Goal: Communication & Community: Answer question/provide support

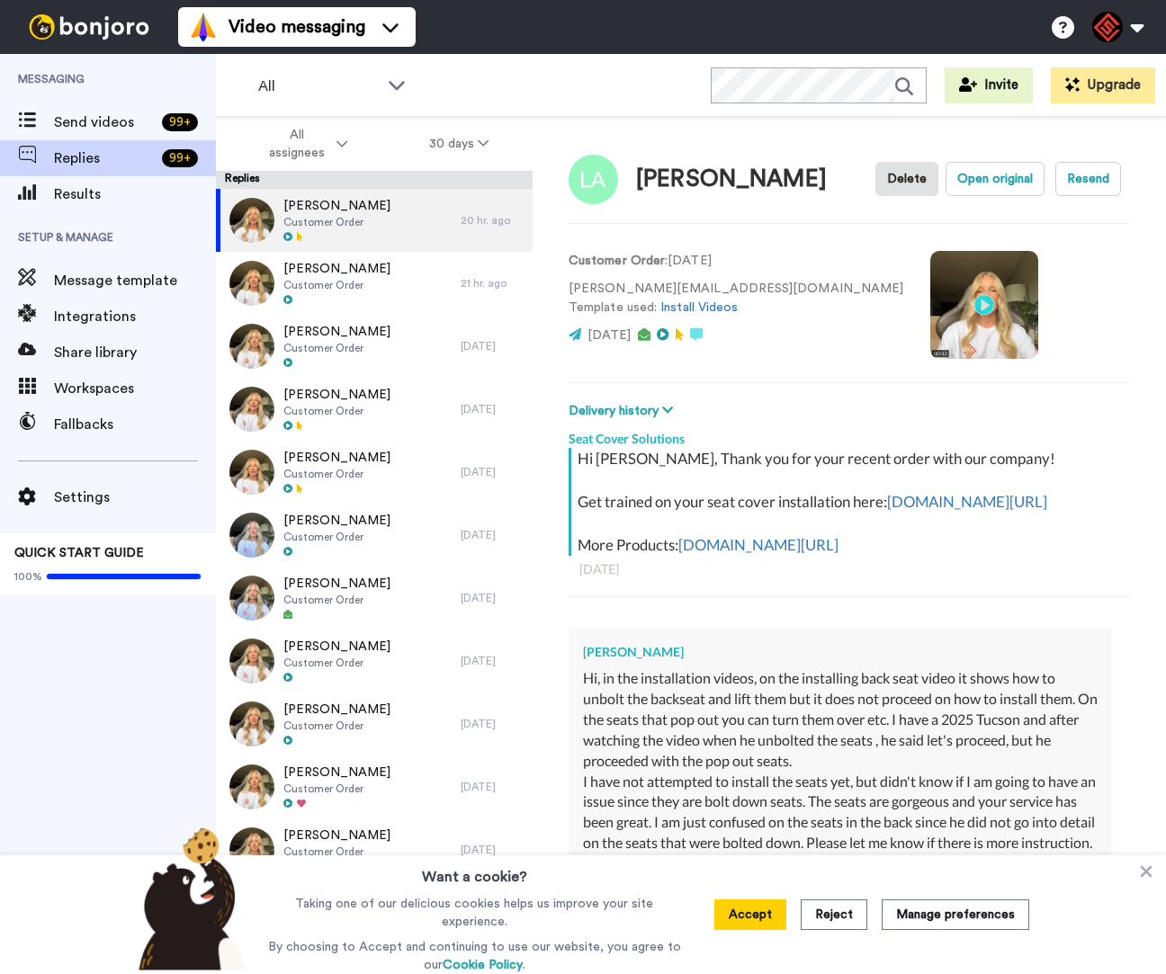
type textarea "x"
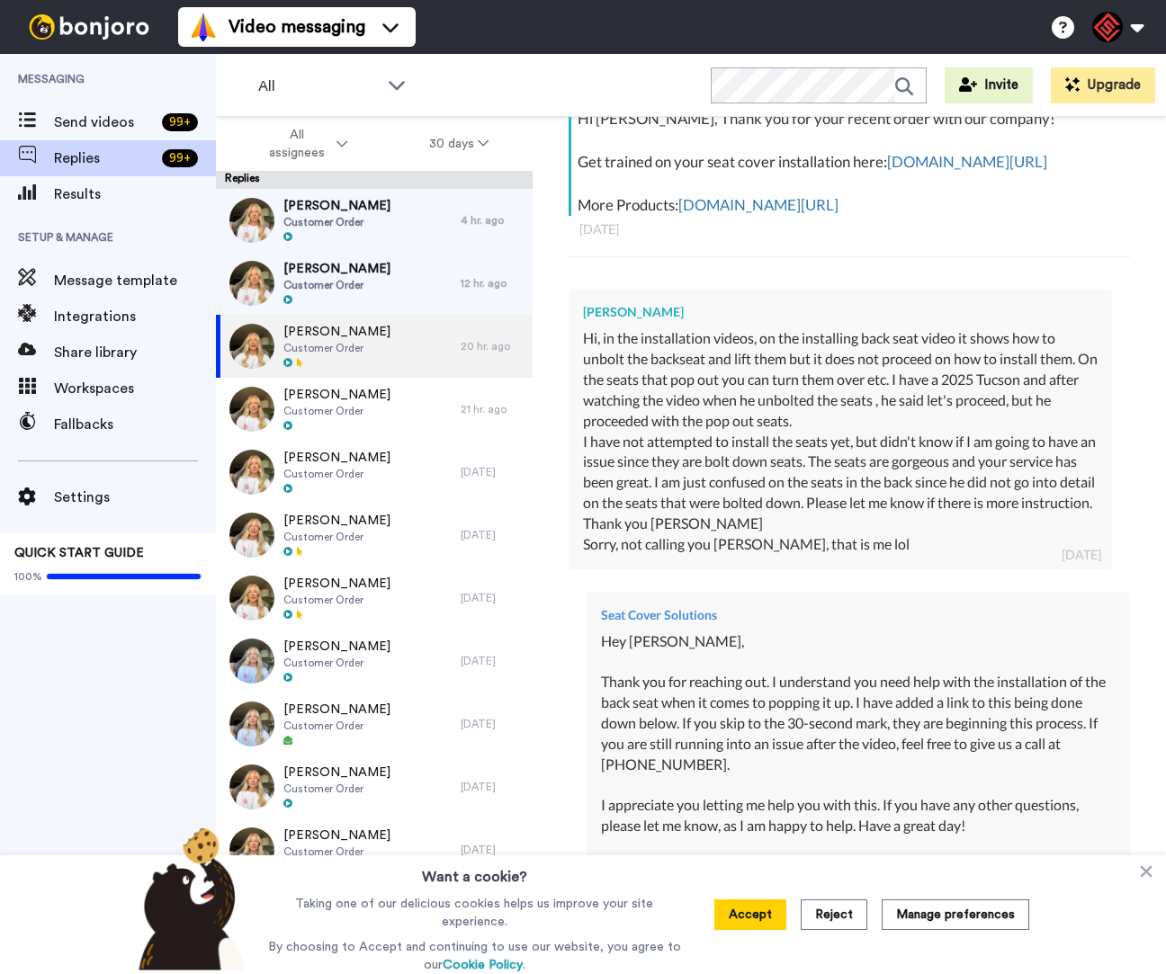
scroll to position [723, 0]
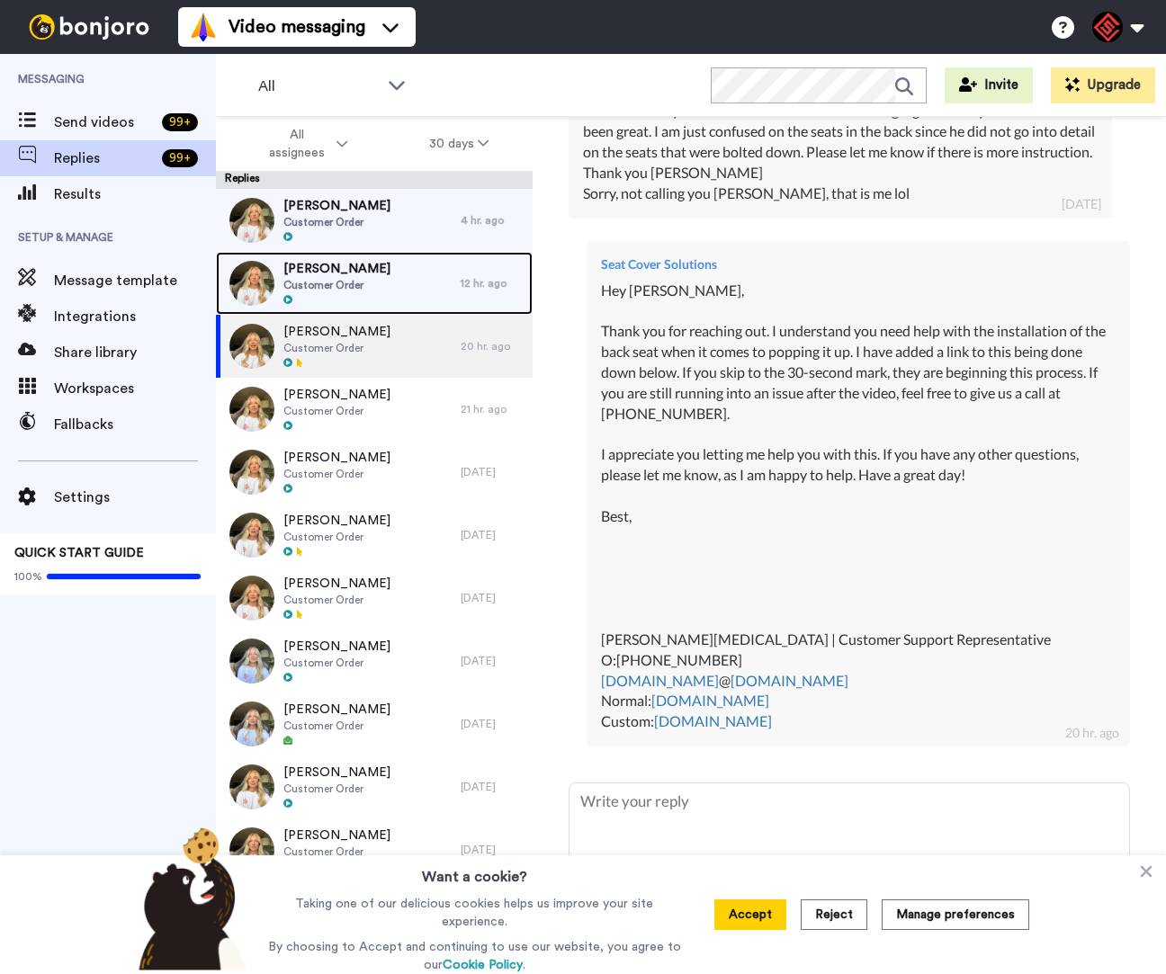
click at [346, 305] on div at bounding box center [336, 300] width 107 height 13
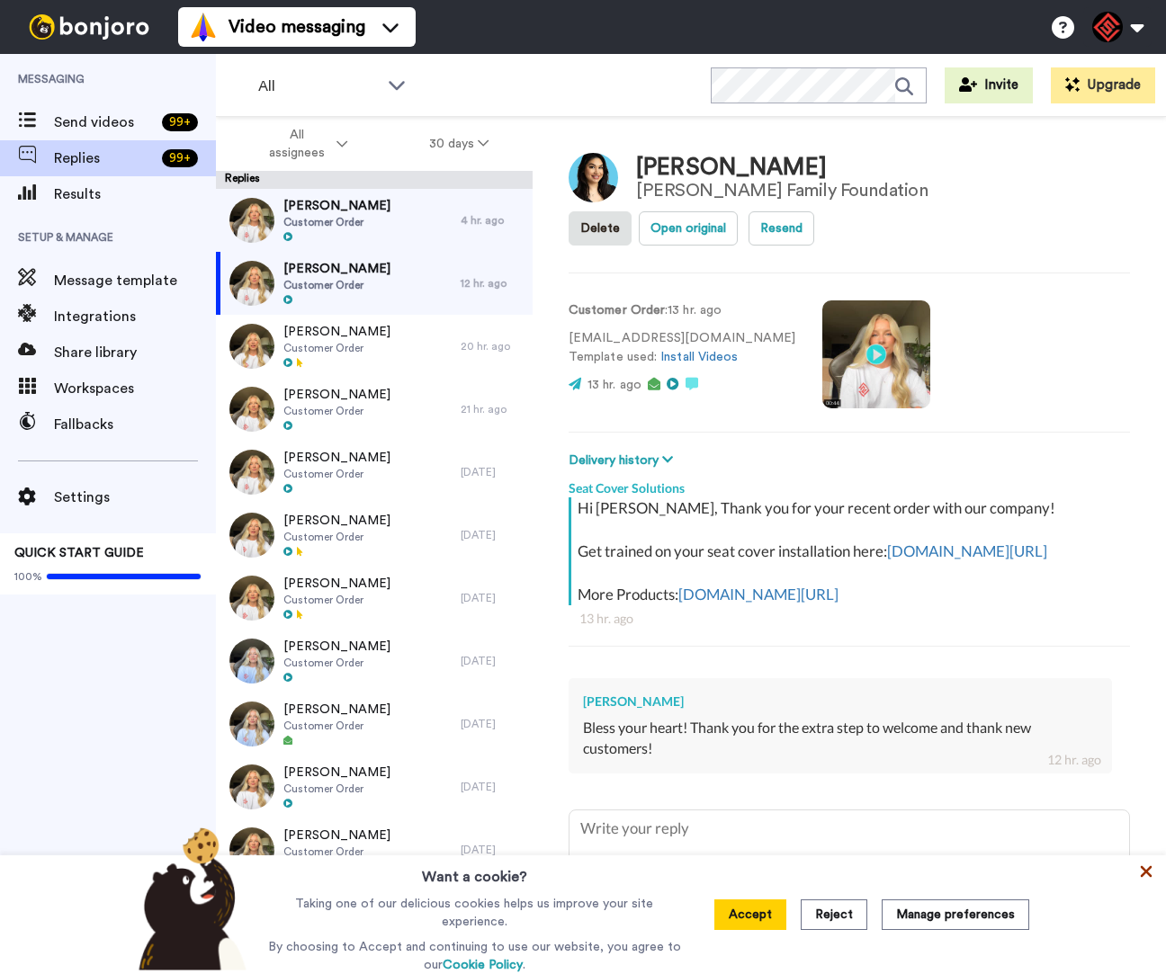
click at [1137, 876] on icon at bounding box center [1146, 871] width 18 height 18
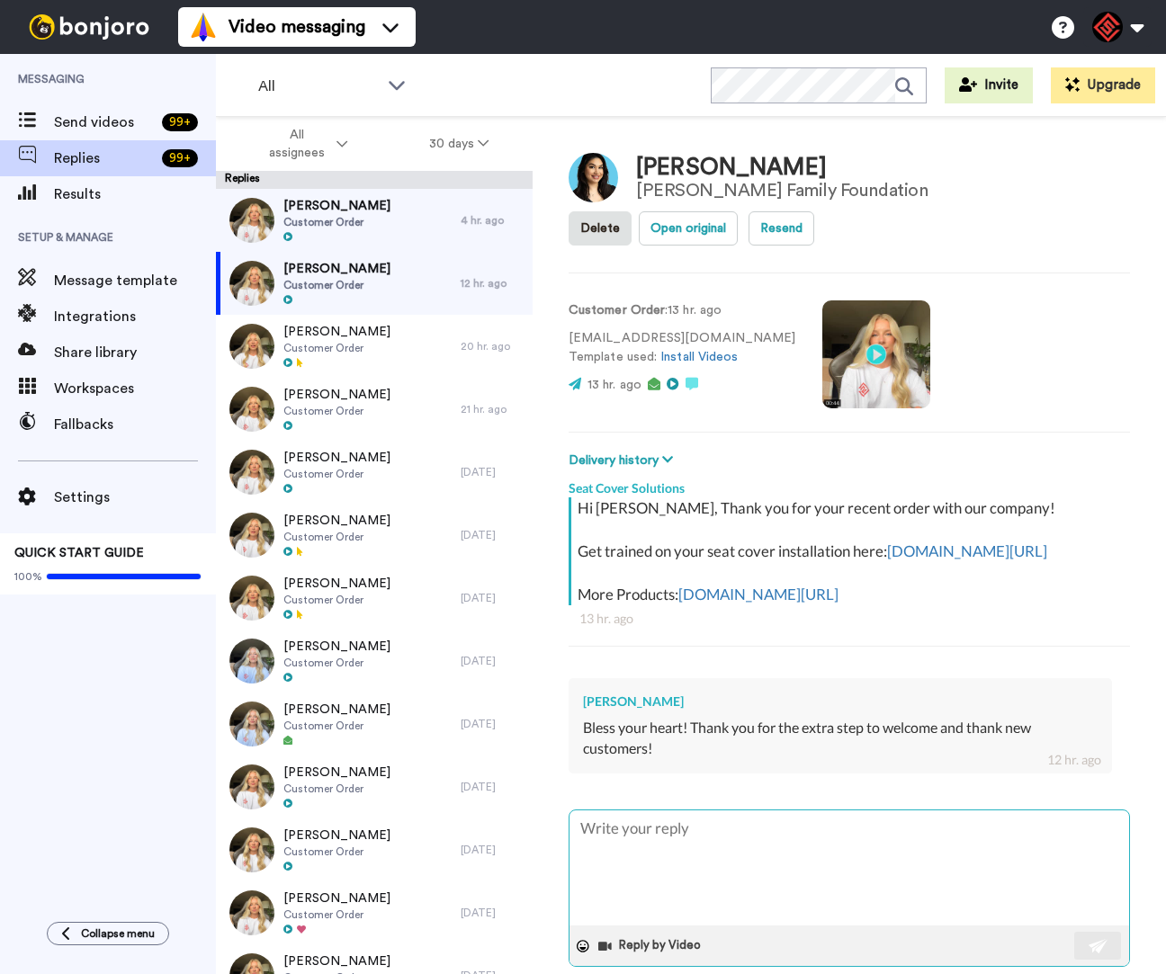
click at [896, 879] on textarea at bounding box center [848, 867] width 559 height 115
type textarea "x"
type textarea "H"
type textarea "x"
type textarea "He"
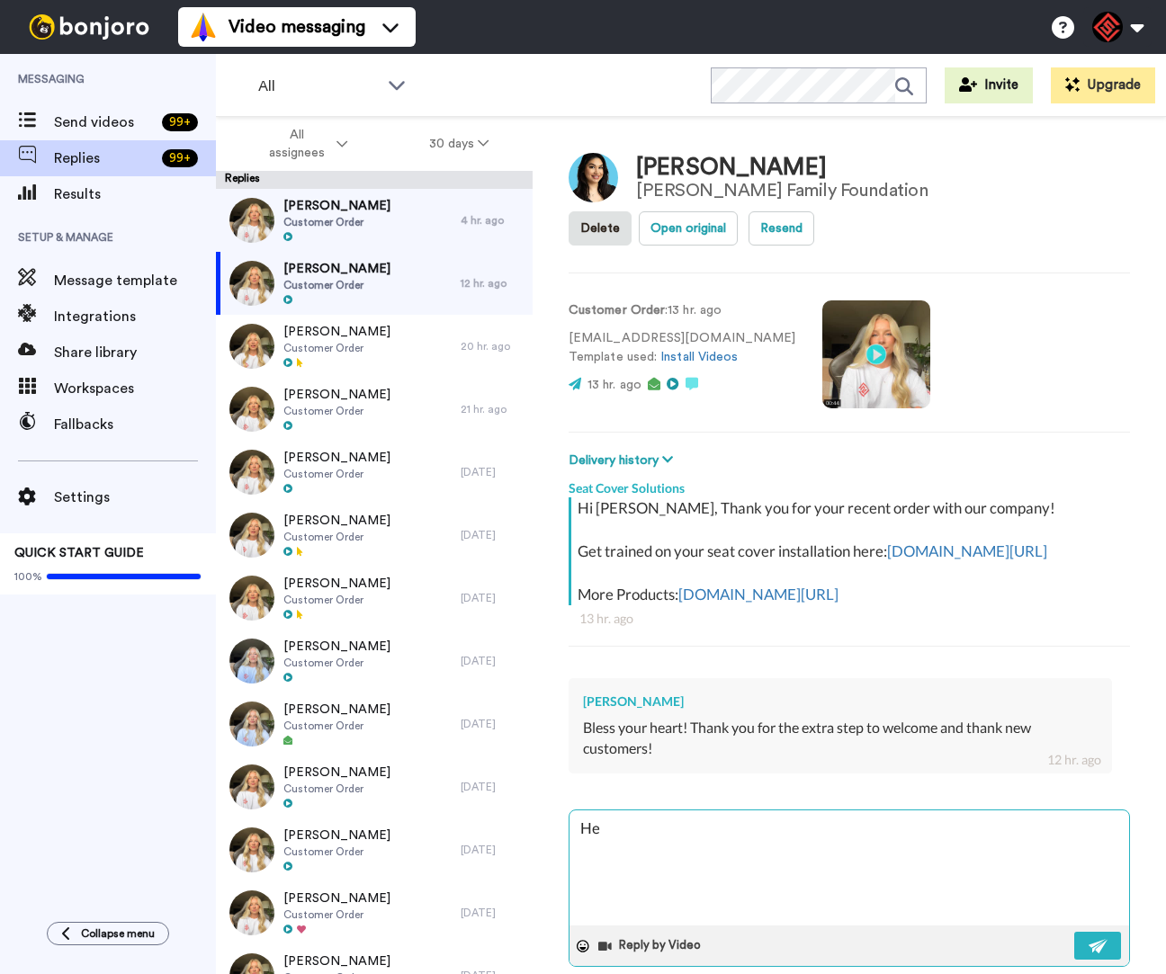
type textarea "x"
type textarea "Hey"
type textarea "x"
type textarea "Hey"
type textarea "x"
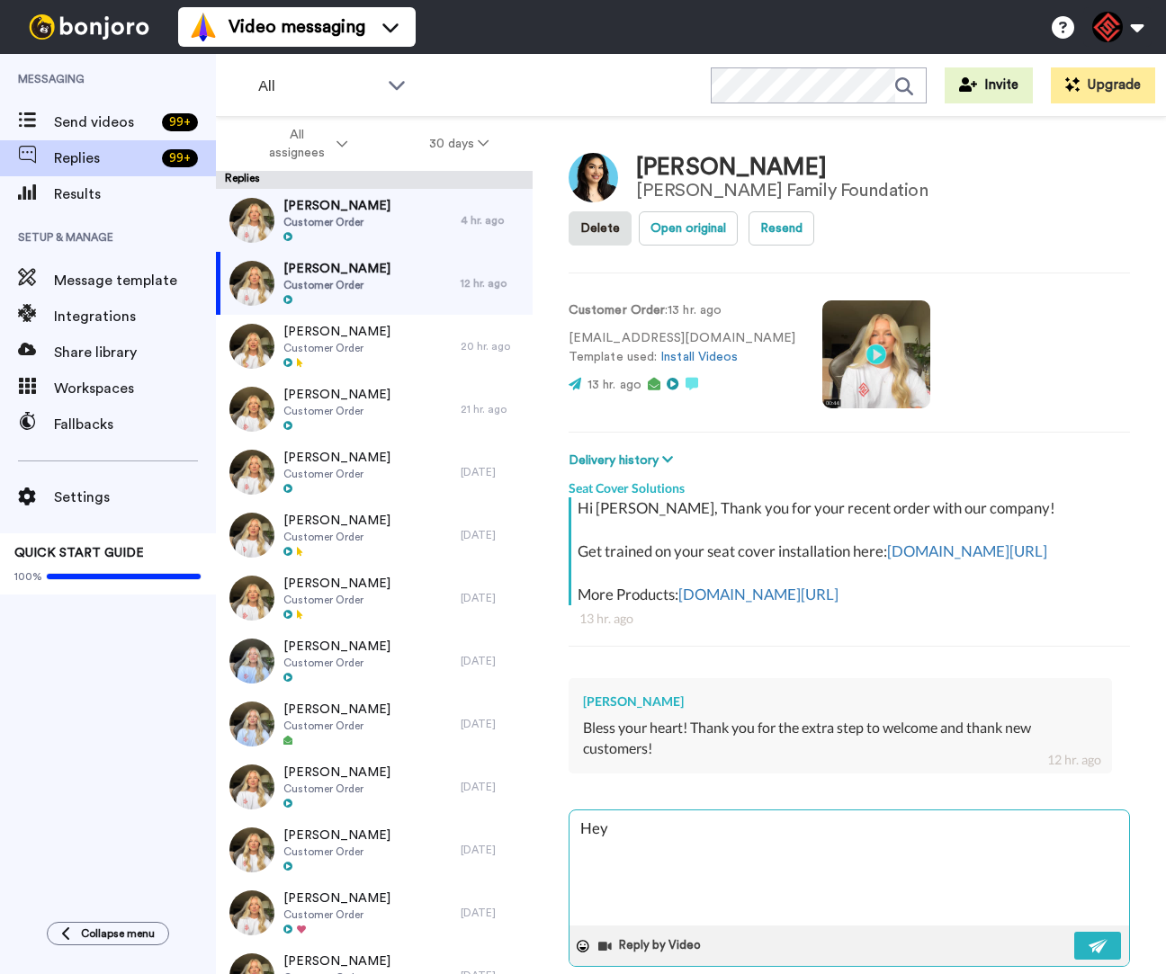
type textarea "Hey B"
type textarea "x"
type textarea "Hey Br"
type textarea "x"
type textarea "Hey Bre"
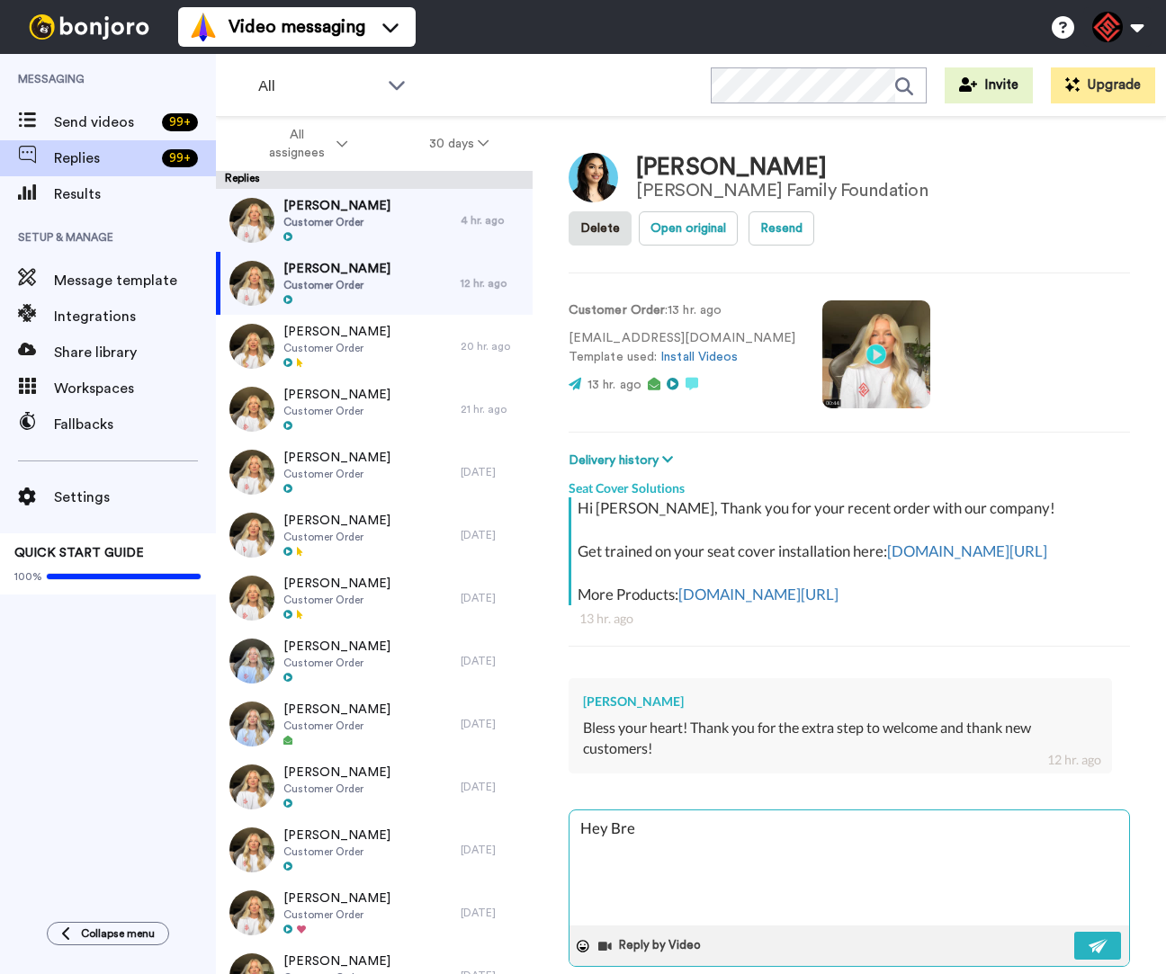
type textarea "x"
type textarea "Hey Bren"
type textarea "x"
type textarea "Hey Brend"
type textarea "x"
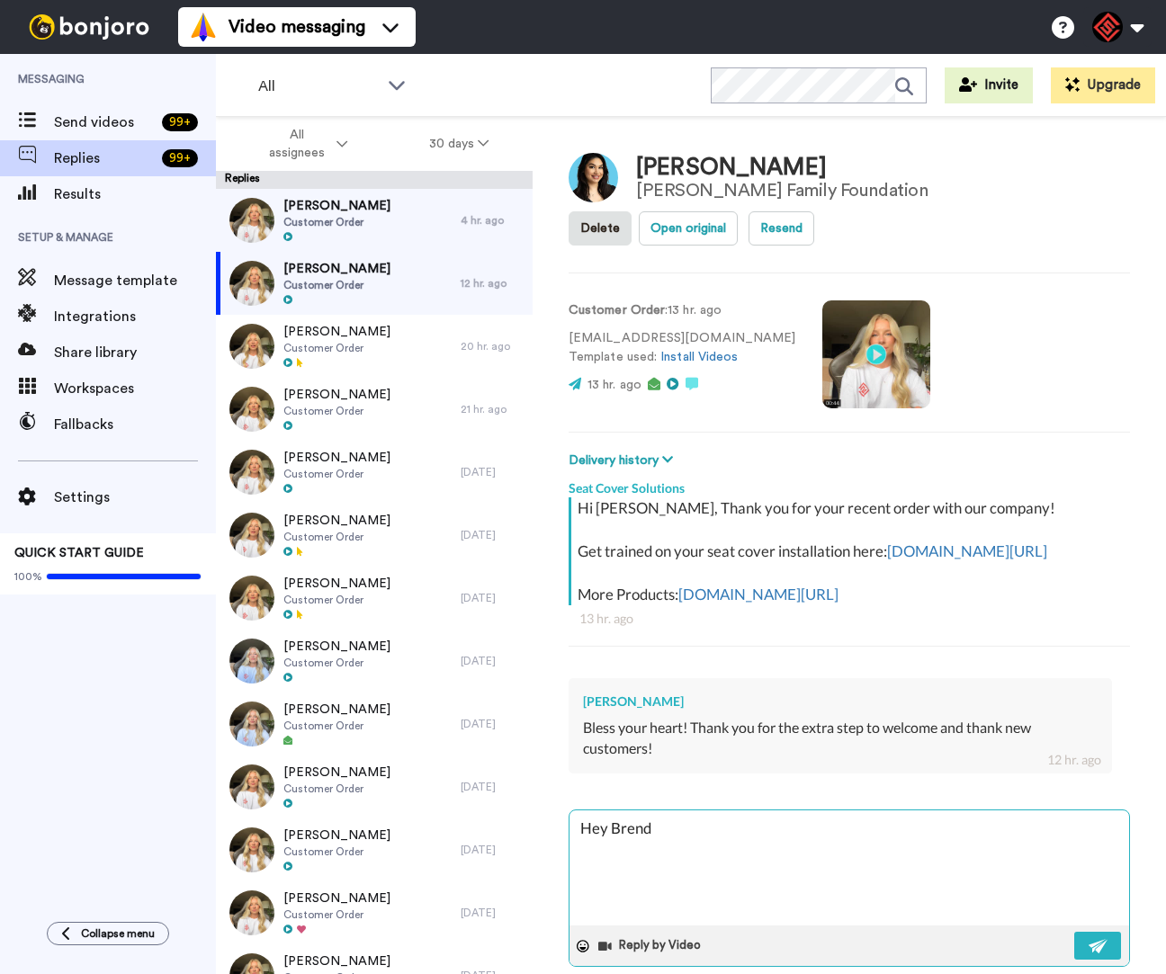
type textarea "Hey Brenda"
type textarea "x"
type textarea "Hey Brenda,"
type textarea "x"
type textarea "Hey Brenda,"
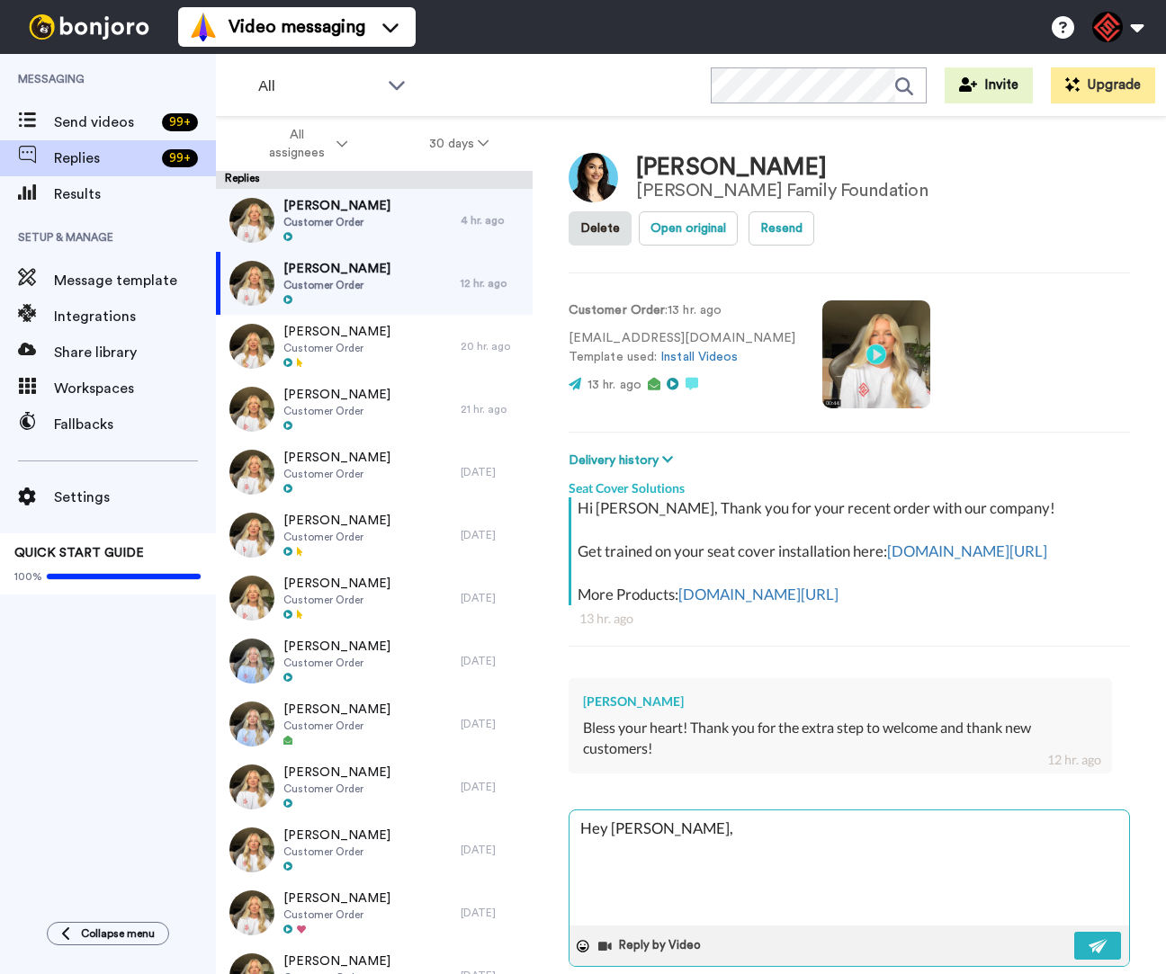
type textarea "x"
type textarea "Hey Brenda,"
type textarea "x"
type textarea "Hey Brenda, A"
type textarea "x"
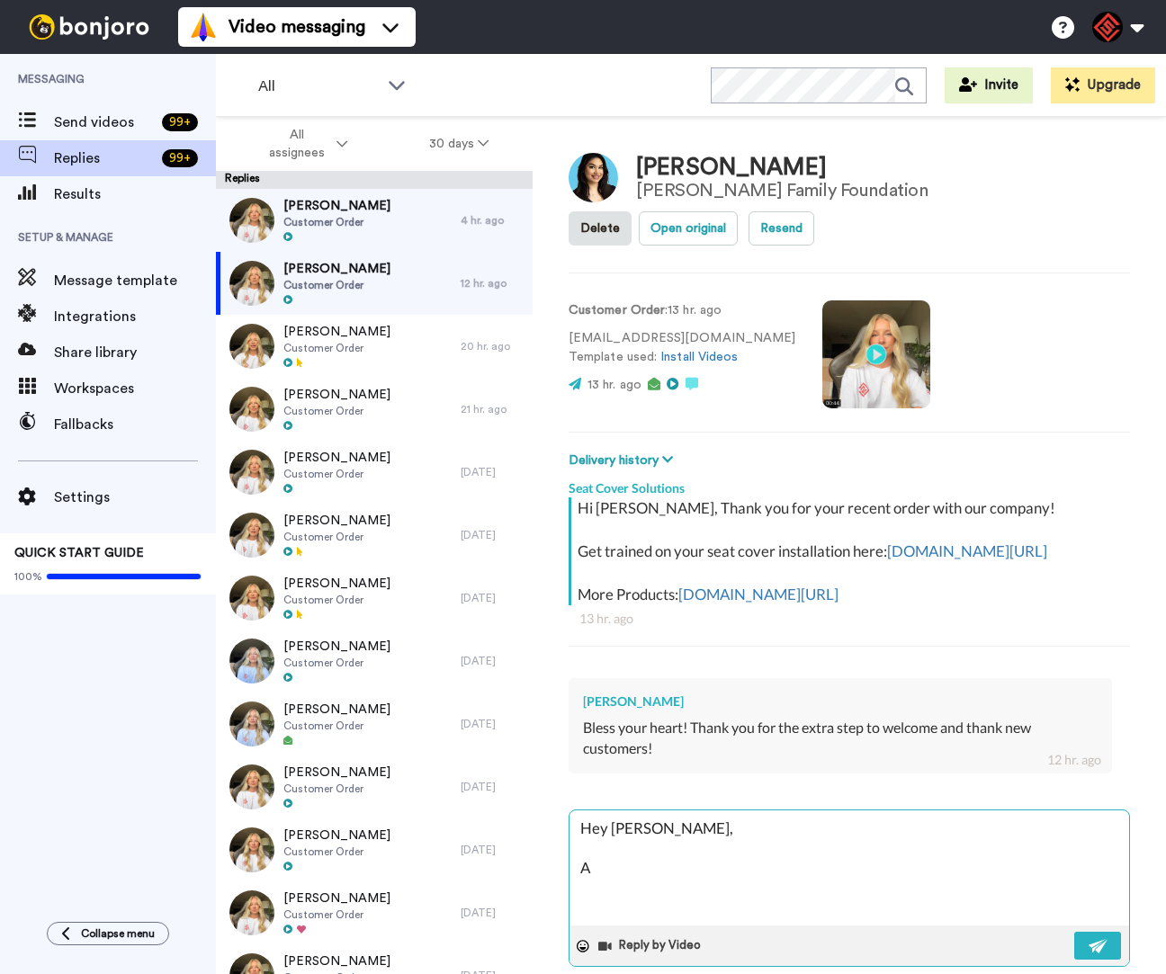
type textarea "Hey Brenda, Ab"
type textarea "x"
type textarea "Hey Brenda, Abs"
type textarea "x"
type textarea "Hey Brenda, Absa"
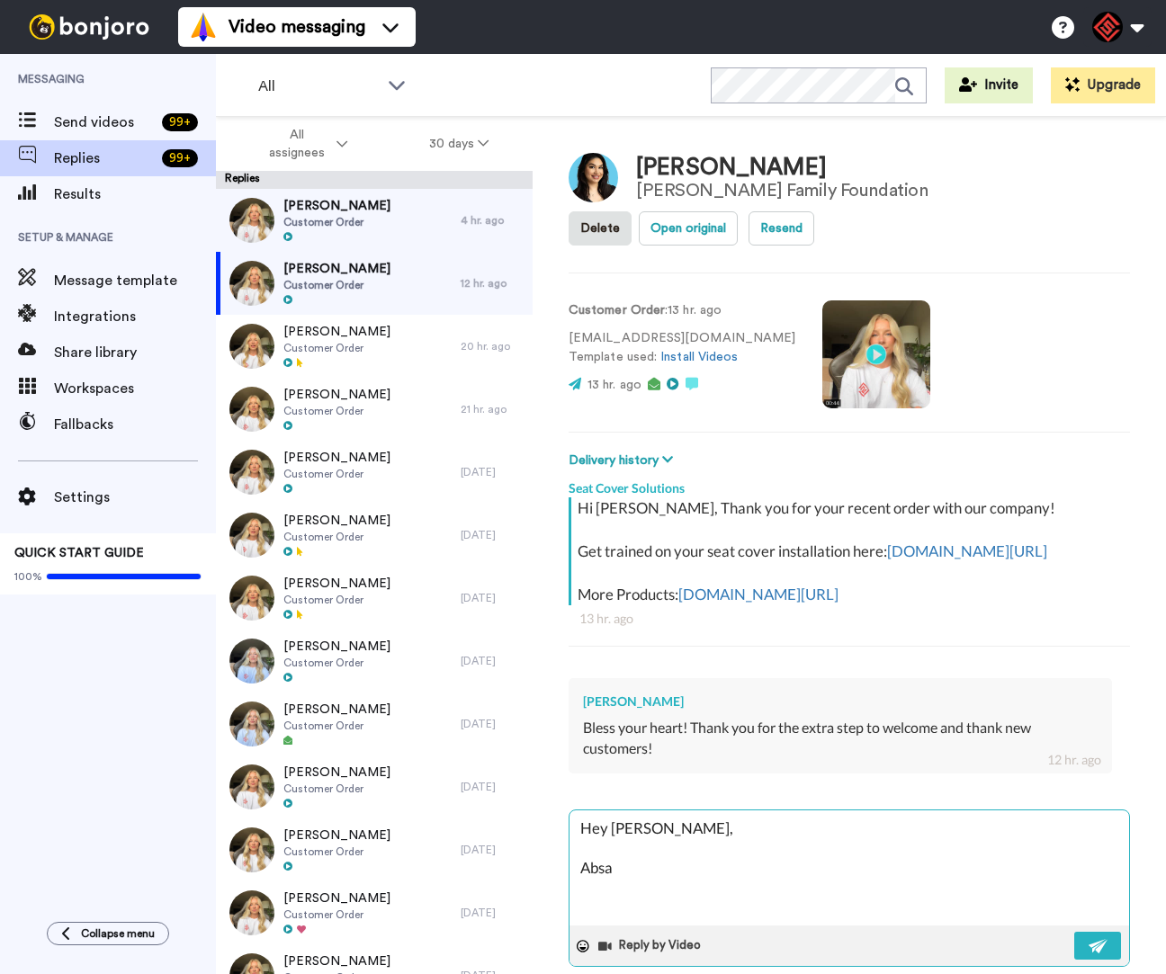
type textarea "x"
type textarea "Hey Brenda, Absal"
type textarea "x"
type textarea "Hey Brenda, Absalo"
type textarea "x"
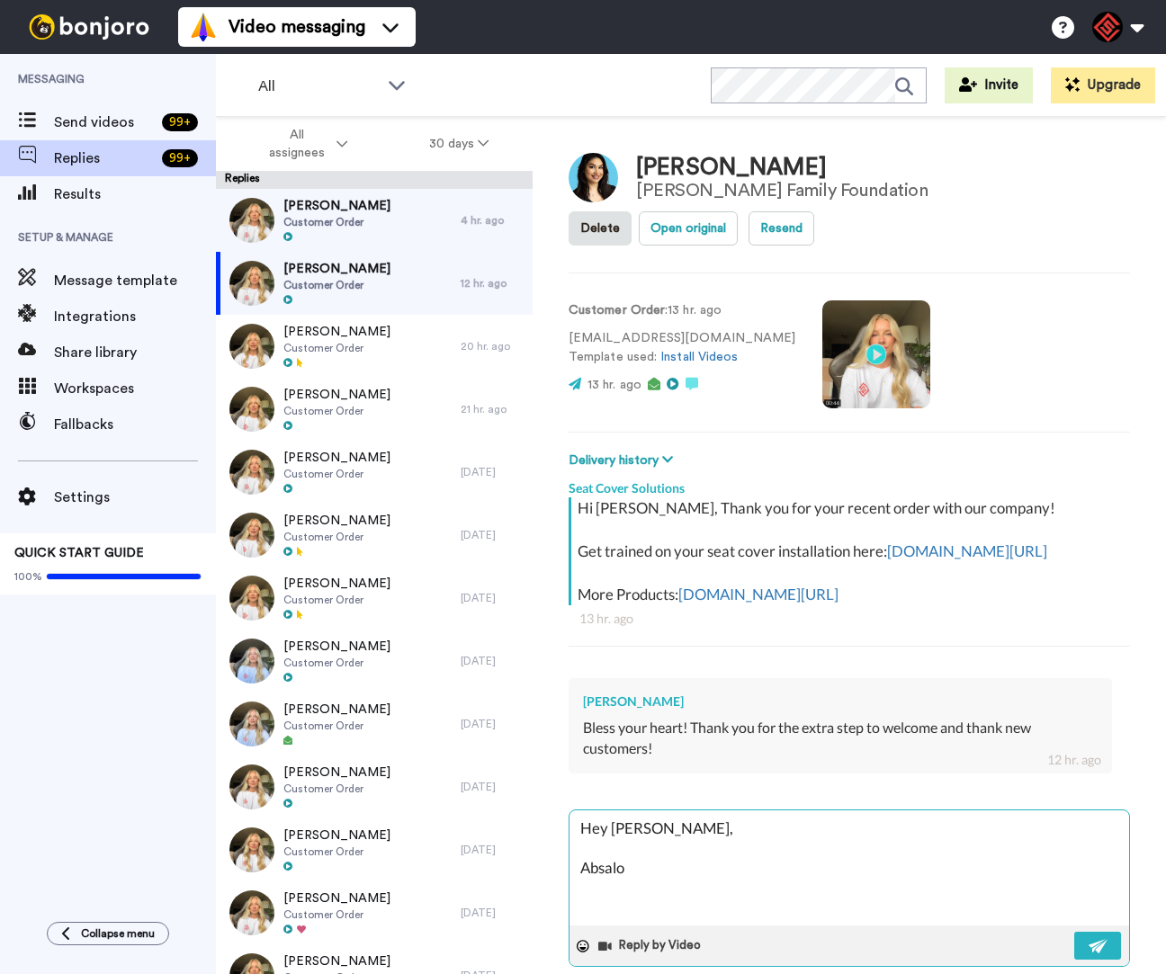
type textarea "Hey Brenda, Absalou"
type textarea "x"
type textarea "Hey Brenda, Absalout"
type textarea "x"
type textarea "Hey Brenda, Absaloutl"
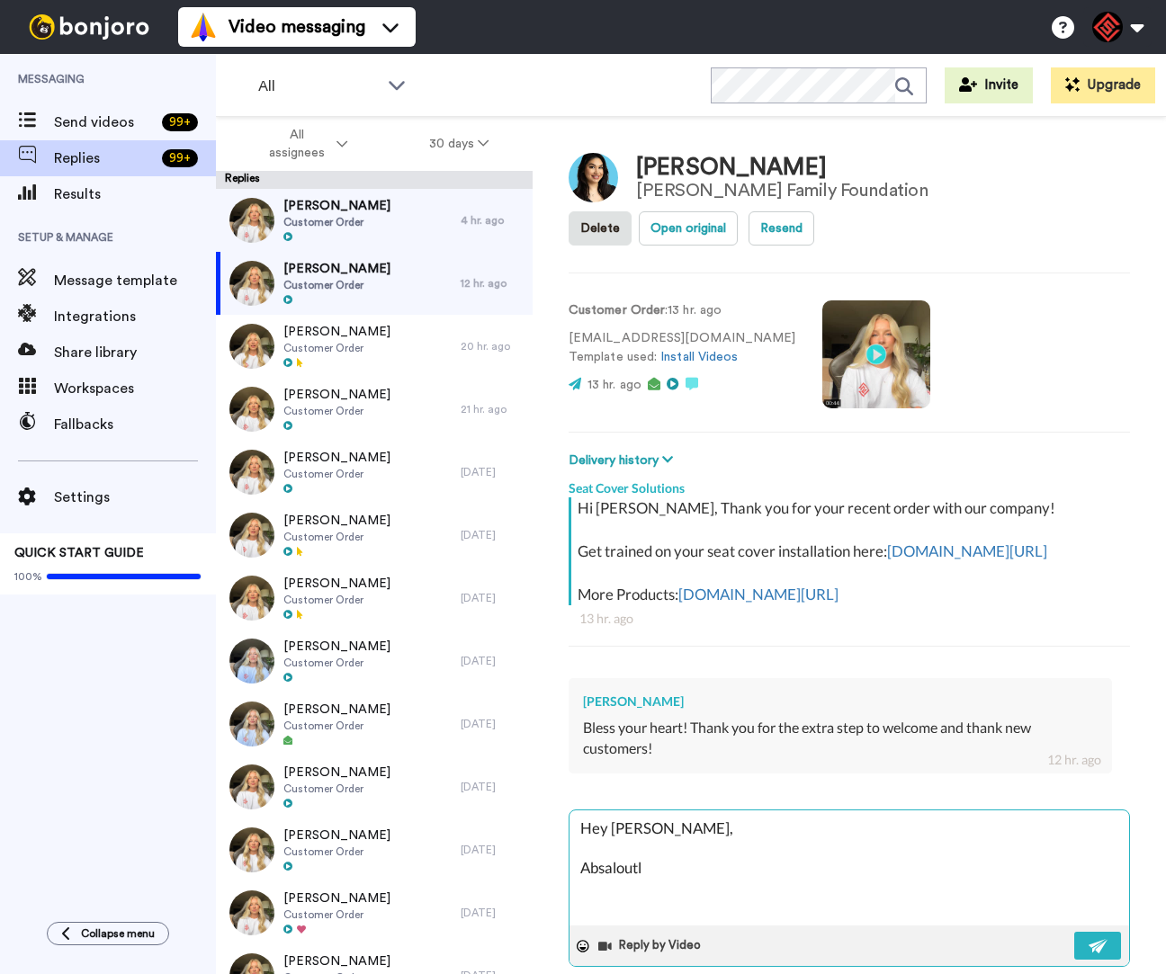
type textarea "x"
type textarea "Hey Brenda, Absaloutle"
type textarea "x"
type textarea "Hey Brenda, Absaloutley"
type textarea "x"
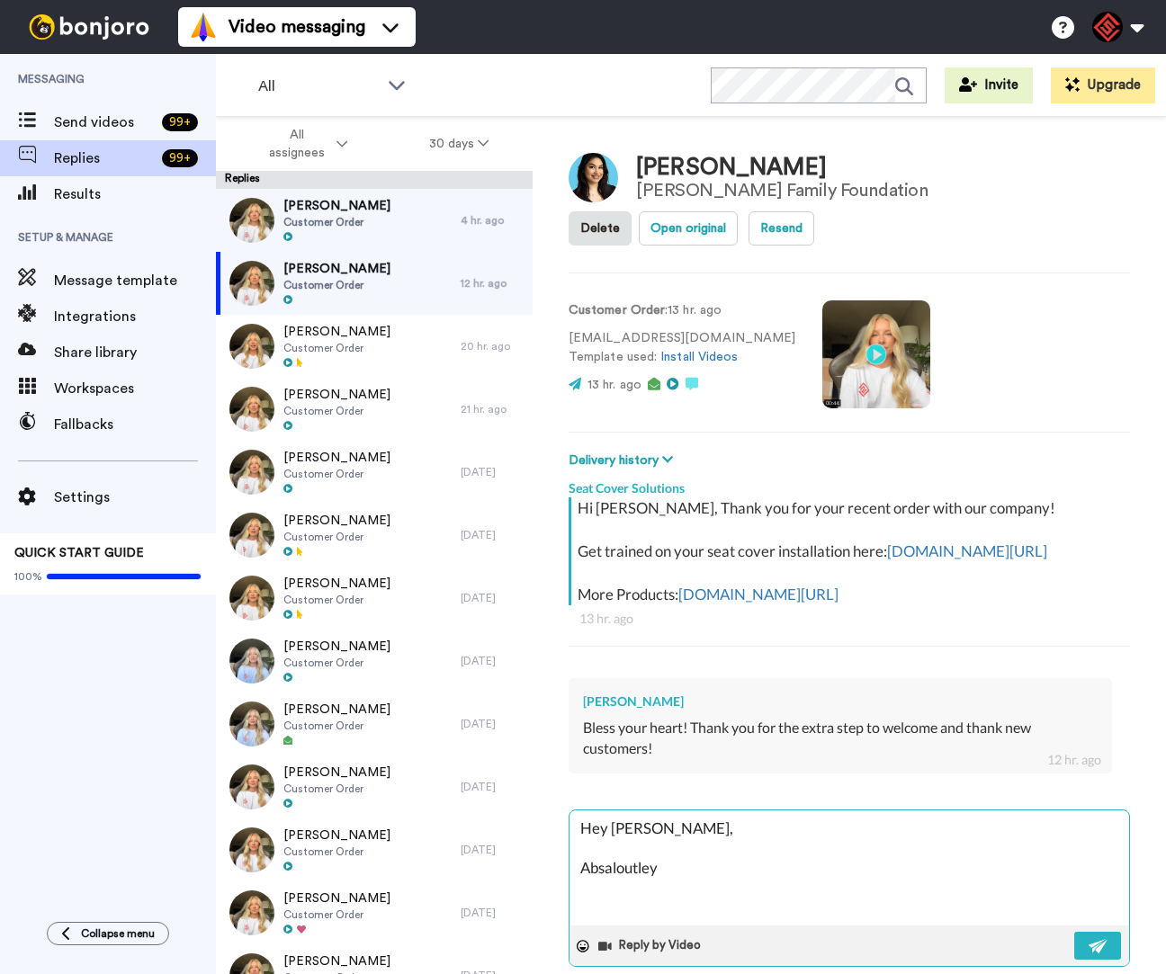
type textarea "Hey Brenda, Absaloutley,"
type textarea "x"
type textarea "Hey Brenda, Absaloutley,"
type textarea "x"
type textarea "Hey Brenda, Absaloutley, I"
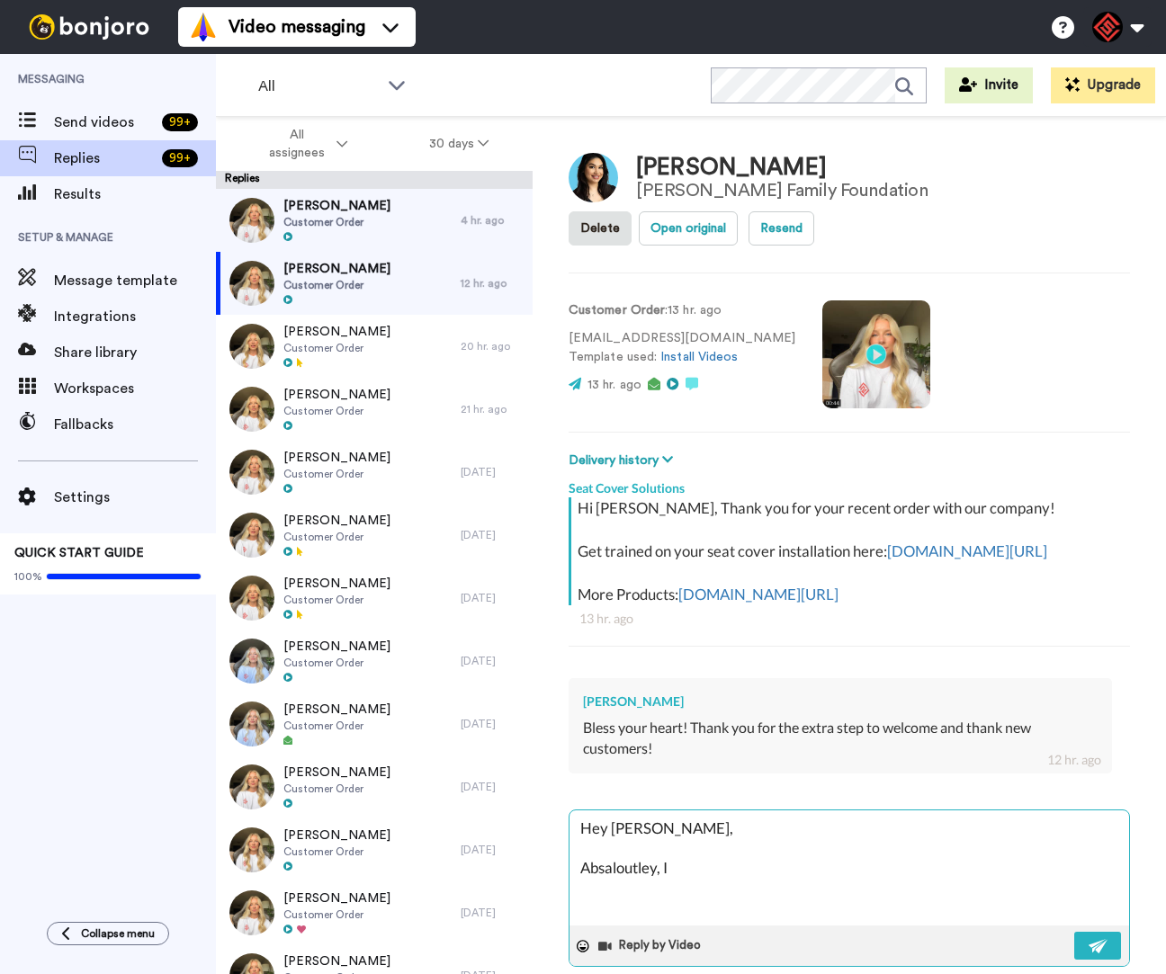
type textarea "x"
type textarea "Hey Brenda, Absaloutley, If"
type textarea "x"
type textarea "Hey Brenda, Absaloutley, If"
type textarea "x"
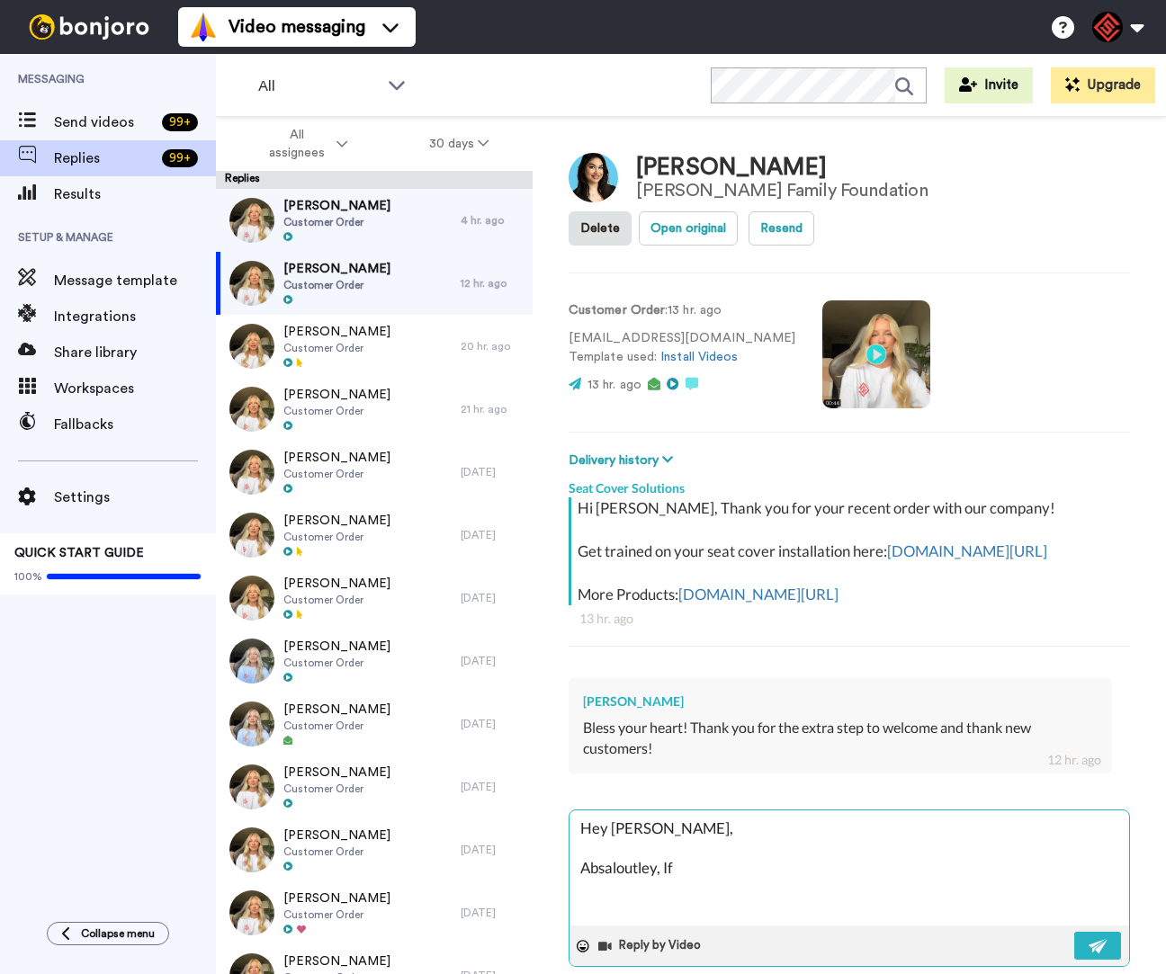
type textarea "Hey Brenda, Absaloutley, If y"
type textarea "x"
type textarea "Hey Brenda, Absaloutley, If"
type textarea "x"
type textarea "Hey Brenda, Absaloutley, If"
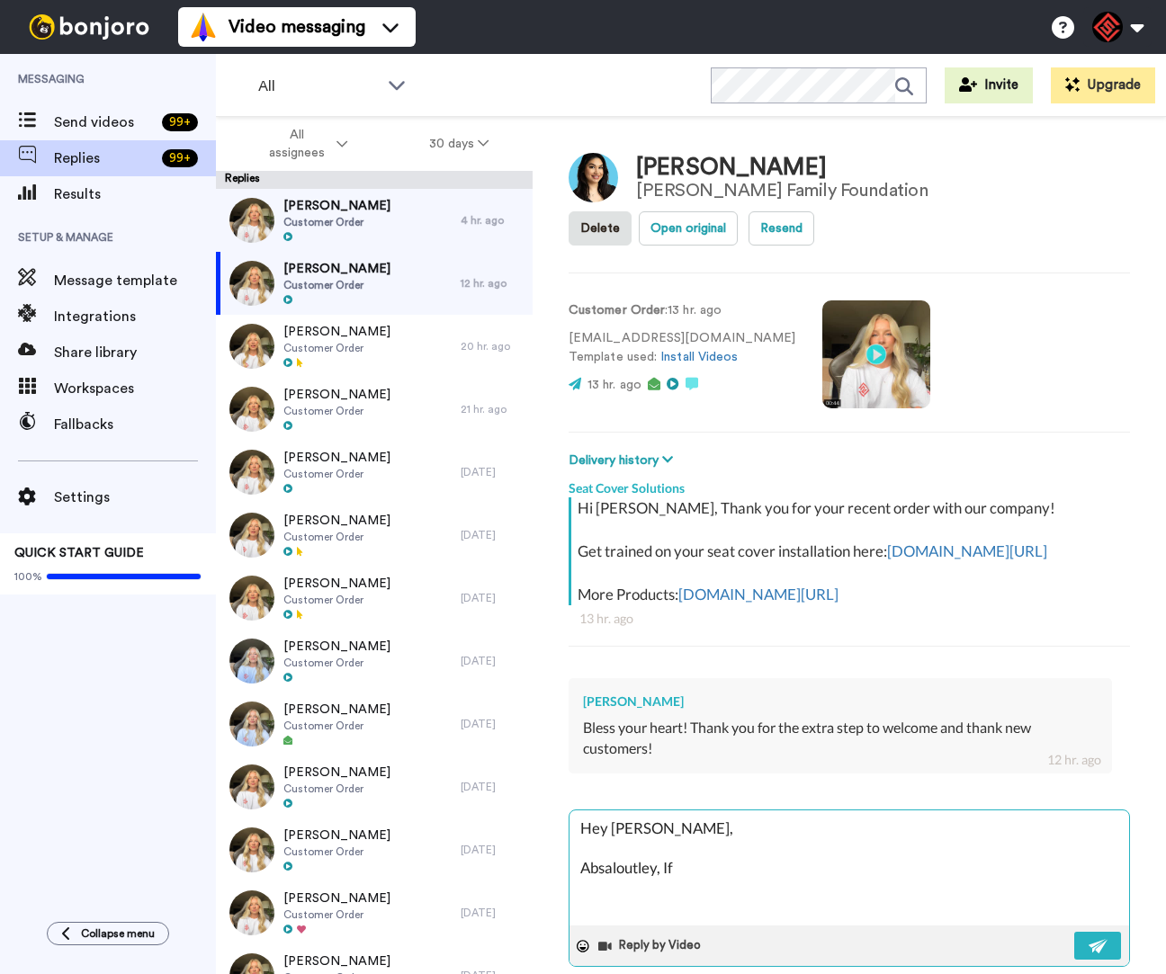
type textarea "x"
type textarea "Hey Brenda, Absaloutley, I"
type textarea "x"
type textarea "Hey Brenda, Absaloutley,"
type textarea "x"
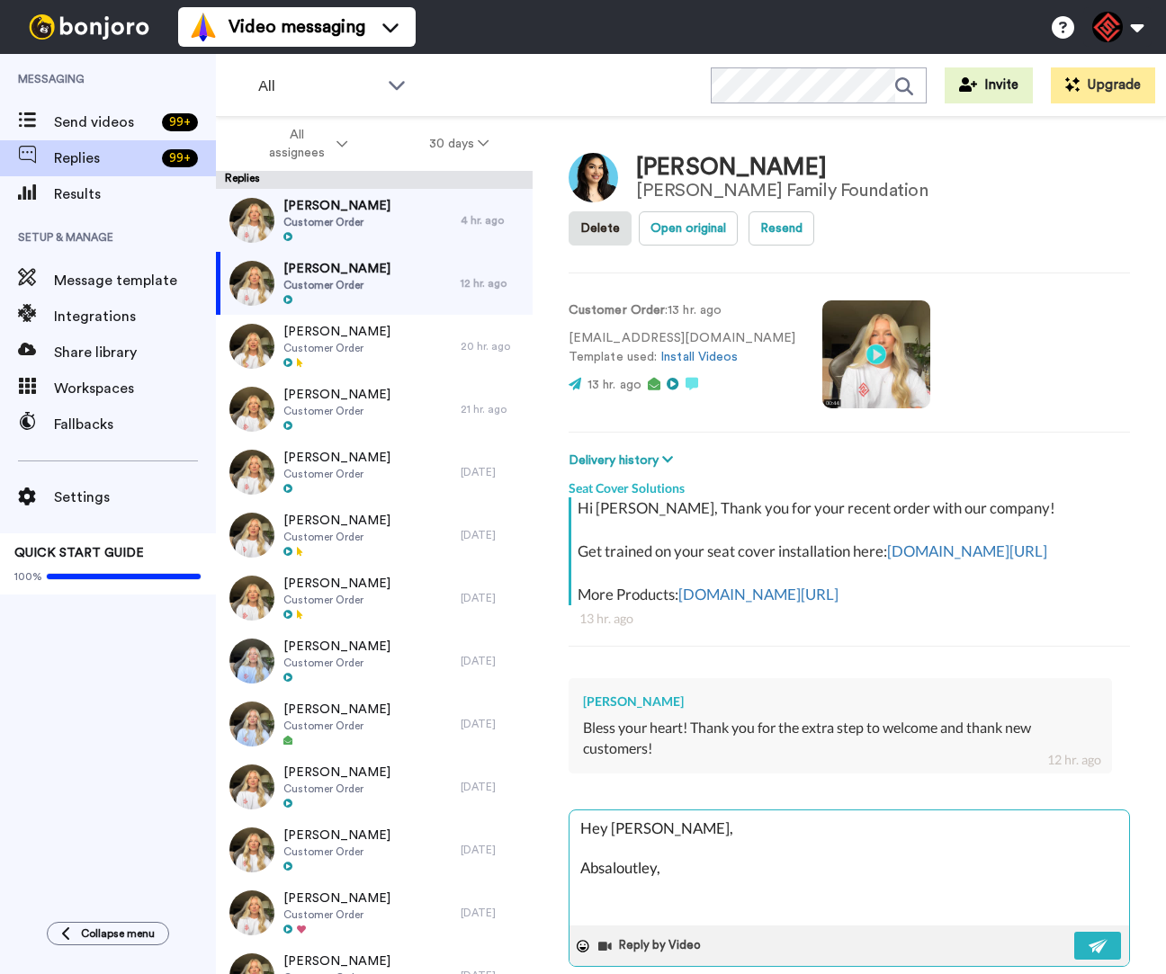
type textarea "Hey Brenda, Absaloutley, i"
type textarea "x"
type textarea "Hey Brenda, Absaloutley, if"
type textarea "x"
type textarea "Hey Brenda, Absaloutley, i"
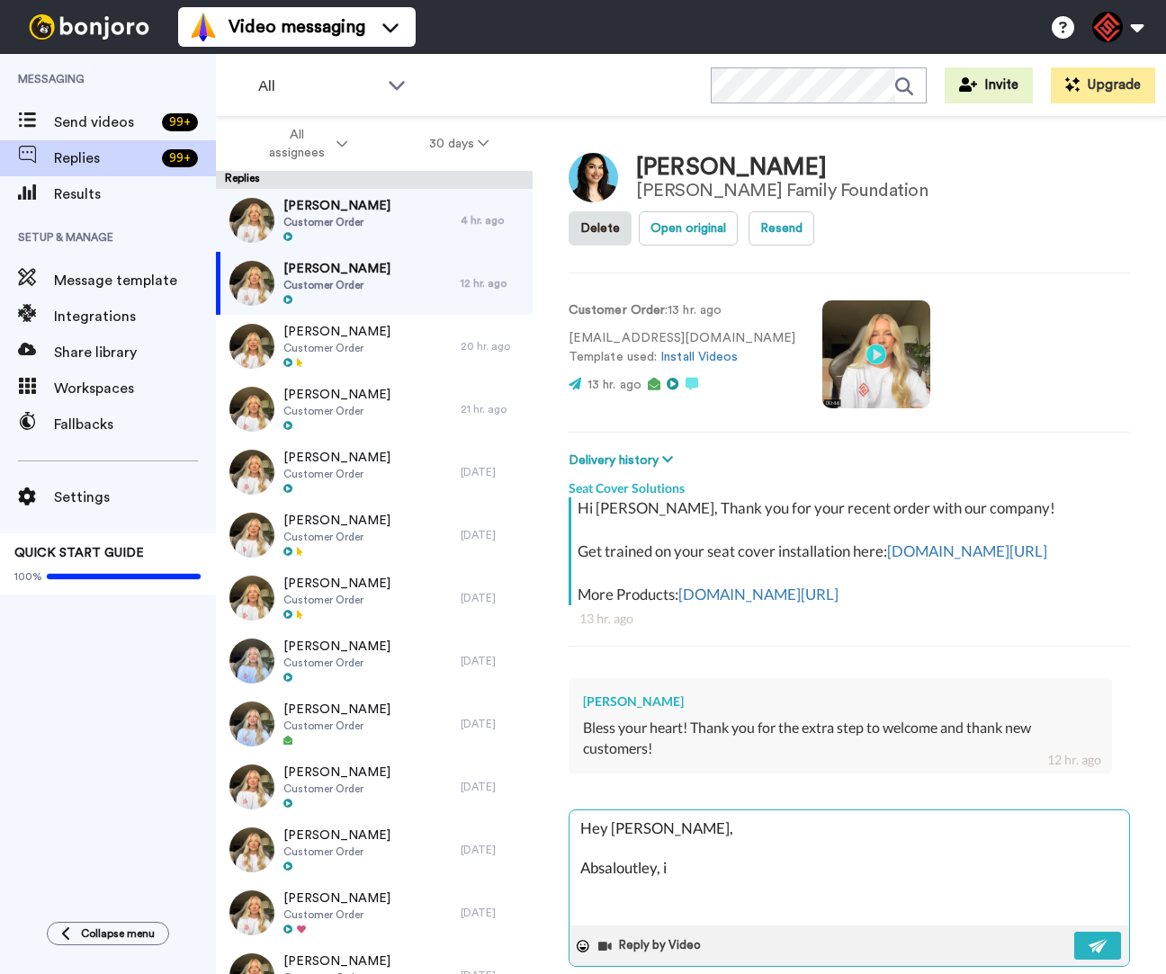
type textarea "x"
type textarea "Hey Brenda, Absaloutley,"
type textarea "x"
type textarea "Hey Brenda, Absaloutley, i"
type textarea "x"
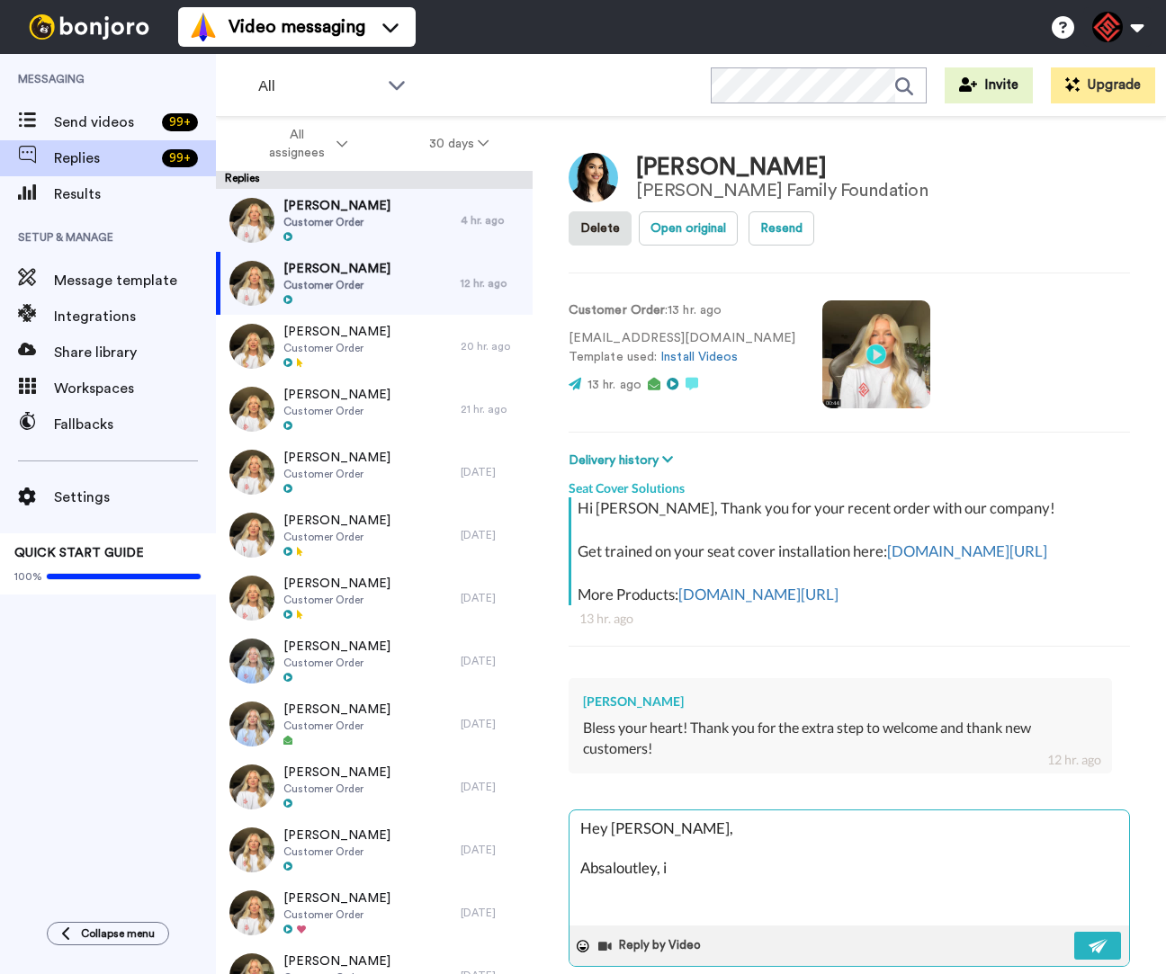
type textarea "Hey Brenda, Absaloutley, if"
type textarea "x"
type textarea "Hey Brenda, Absaloutley, if"
type textarea "x"
type textarea "Hey Brenda, Absaloutley, if y"
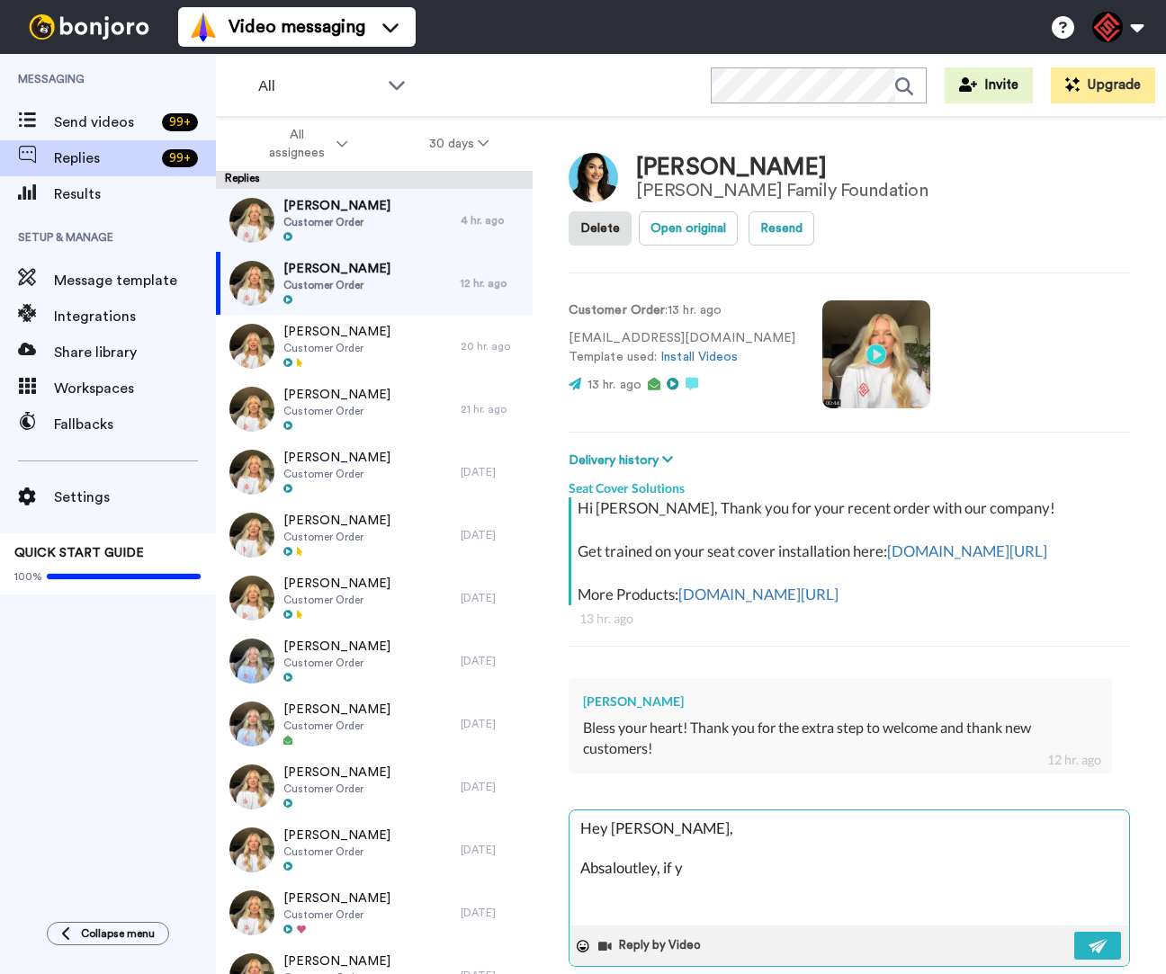
type textarea "x"
type textarea "Hey Brenda, Absaloutley, if yo"
type textarea "x"
type textarea "Hey Brenda, Absaloutley, if you"
type textarea "x"
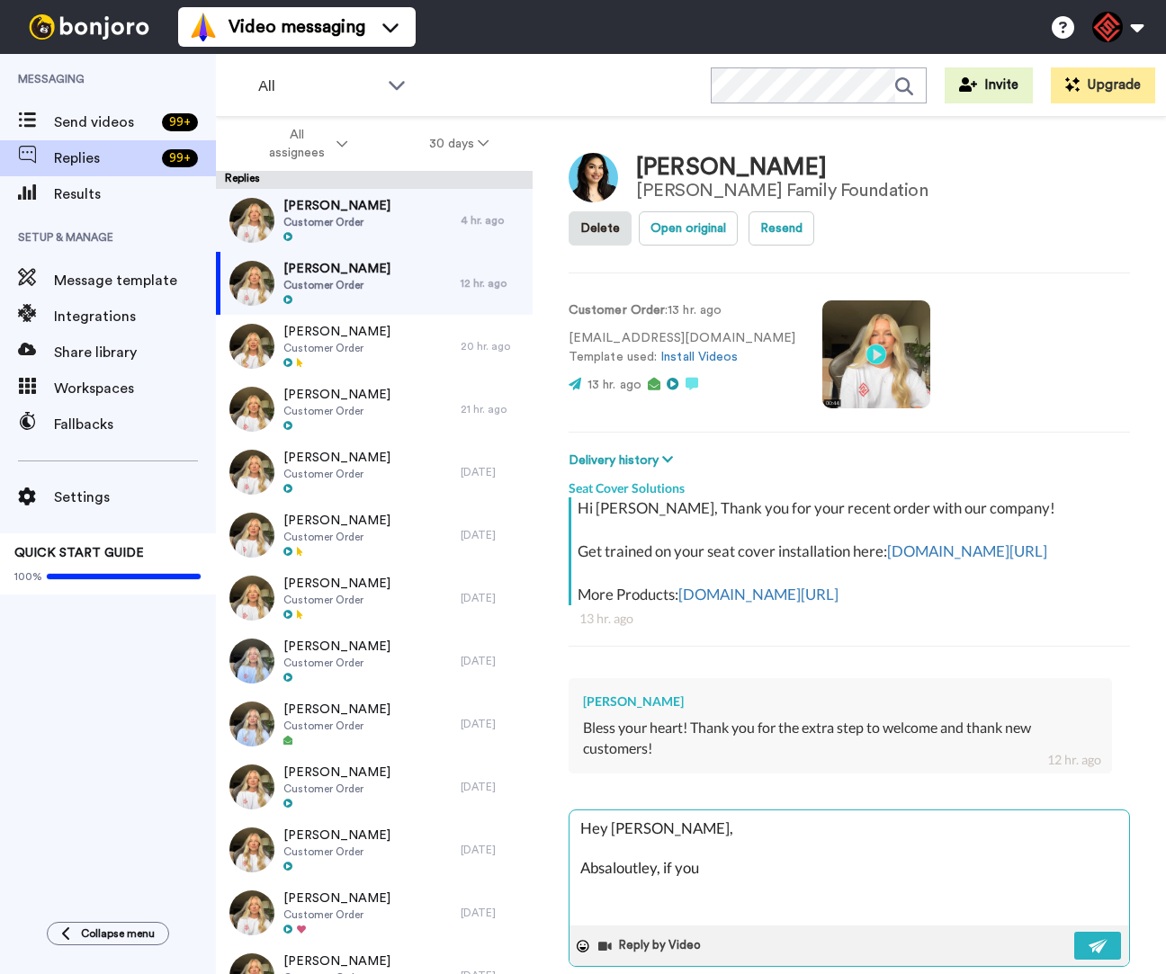
type textarea "Hey Brenda, Absaloutley, if you"
type textarea "x"
type textarea "Hey Brenda, Absaloutley, if you e"
type textarea "x"
type textarea "Hey Brenda, Absaloutley, if you ev"
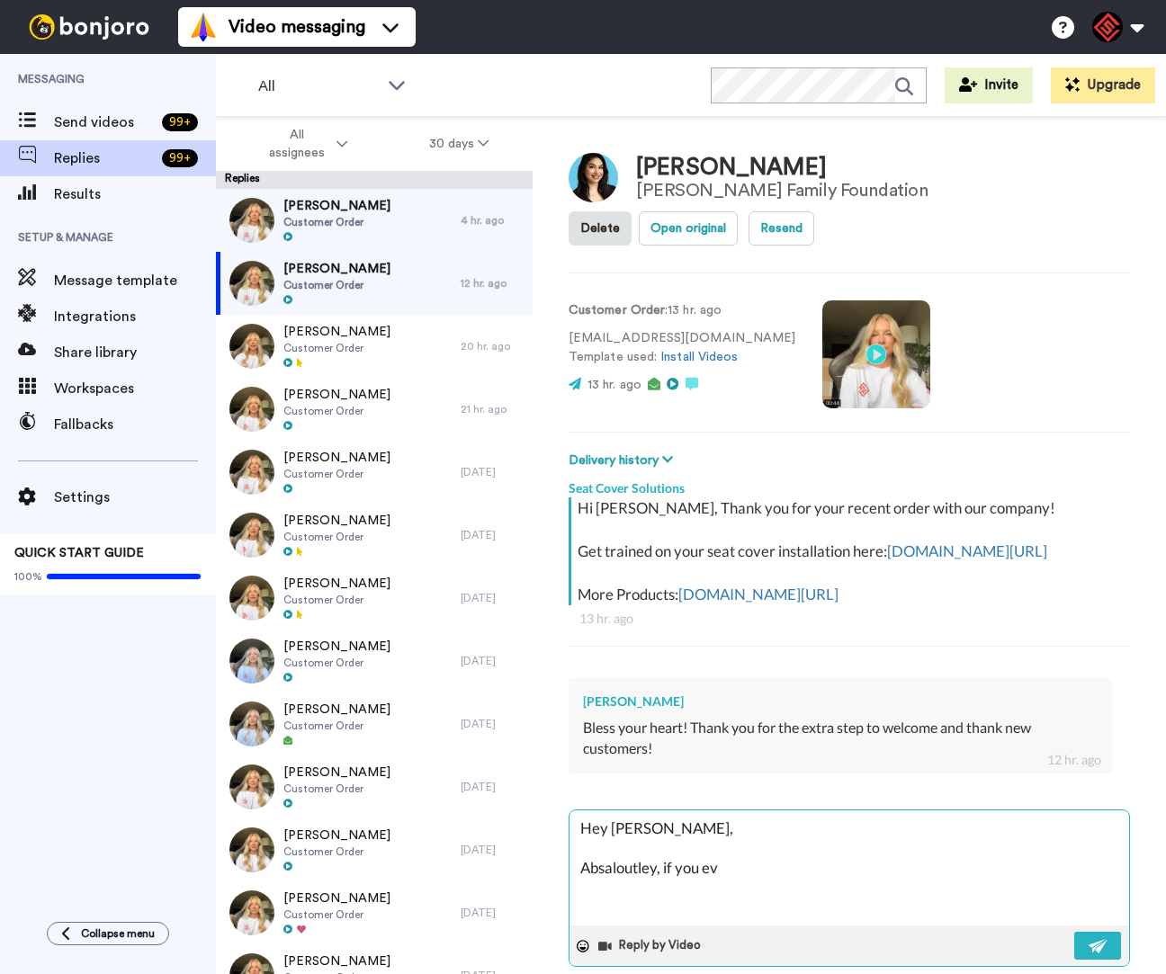
type textarea "x"
type textarea "Hey Brenda, Absaloutley, if you eve"
type textarea "x"
type textarea "Hey Brenda, Absaloutley, if you ever"
type textarea "x"
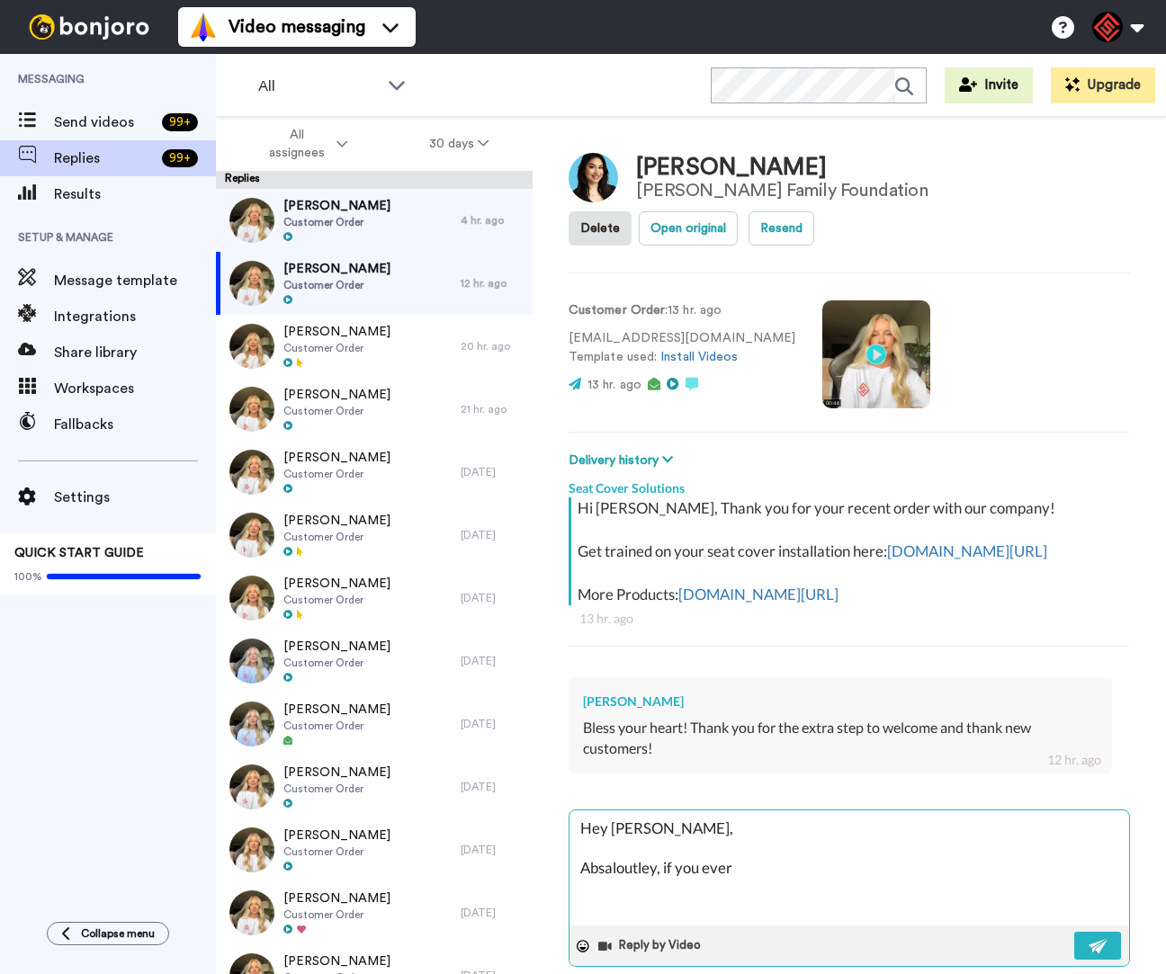
type textarea "Hey Brenda, Absaloutley, if you ever"
type textarea "x"
type textarea "Hey Brenda, Absaloutley, if you ever h"
type textarea "x"
type textarea "Hey Brenda, Absaloutley, if you ever ha"
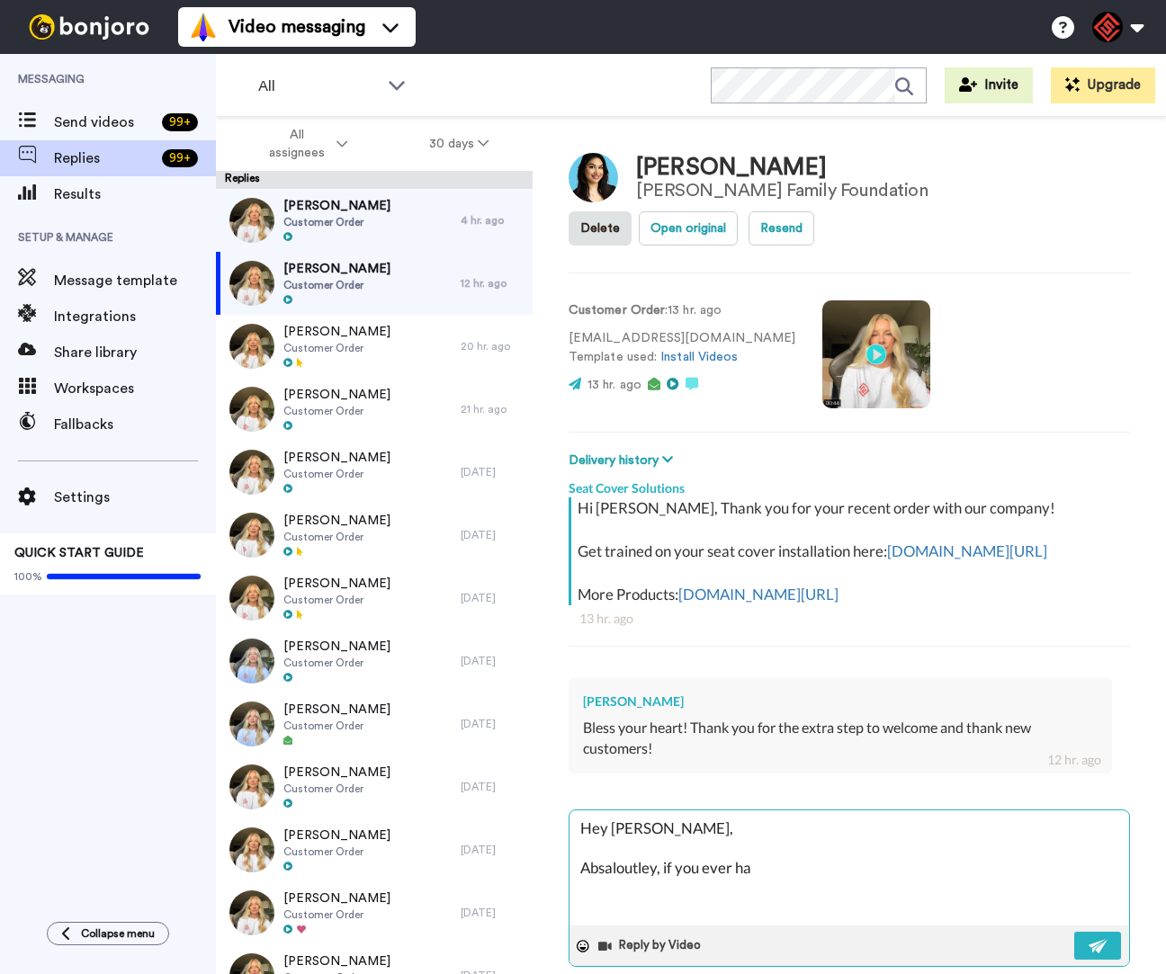
type textarea "x"
type textarea "Hey Brenda, Absaloutley, if you ever hav"
type textarea "x"
type textarea "Hey Brenda, Absaloutley, if you ever have"
type textarea "x"
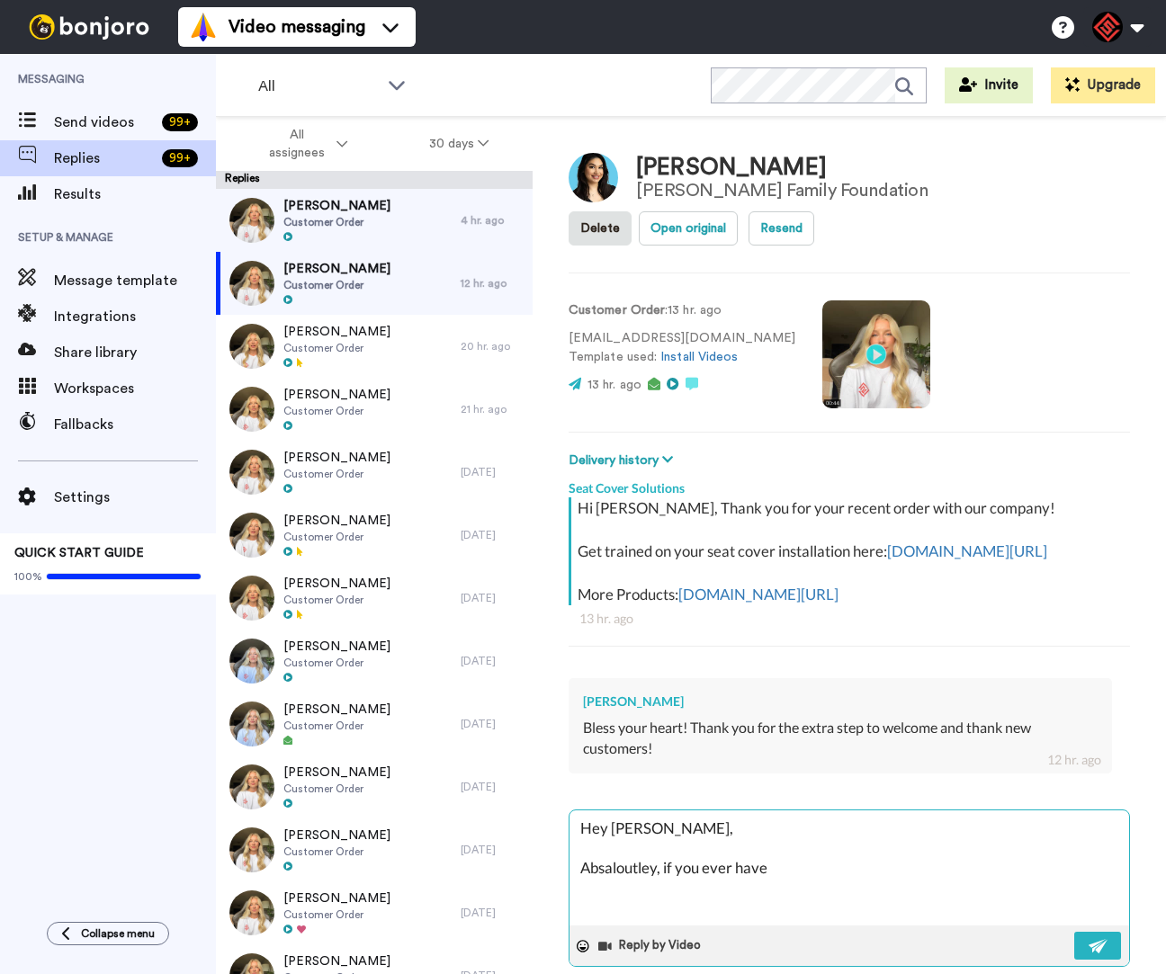
type textarea "Hey Brenda, Absaloutley, if you ever have a"
type textarea "x"
type textarea "Hey Brenda, Absaloutley, if you ever have an"
type textarea "x"
type textarea "Hey Brenda, Absaloutley, if you ever have any"
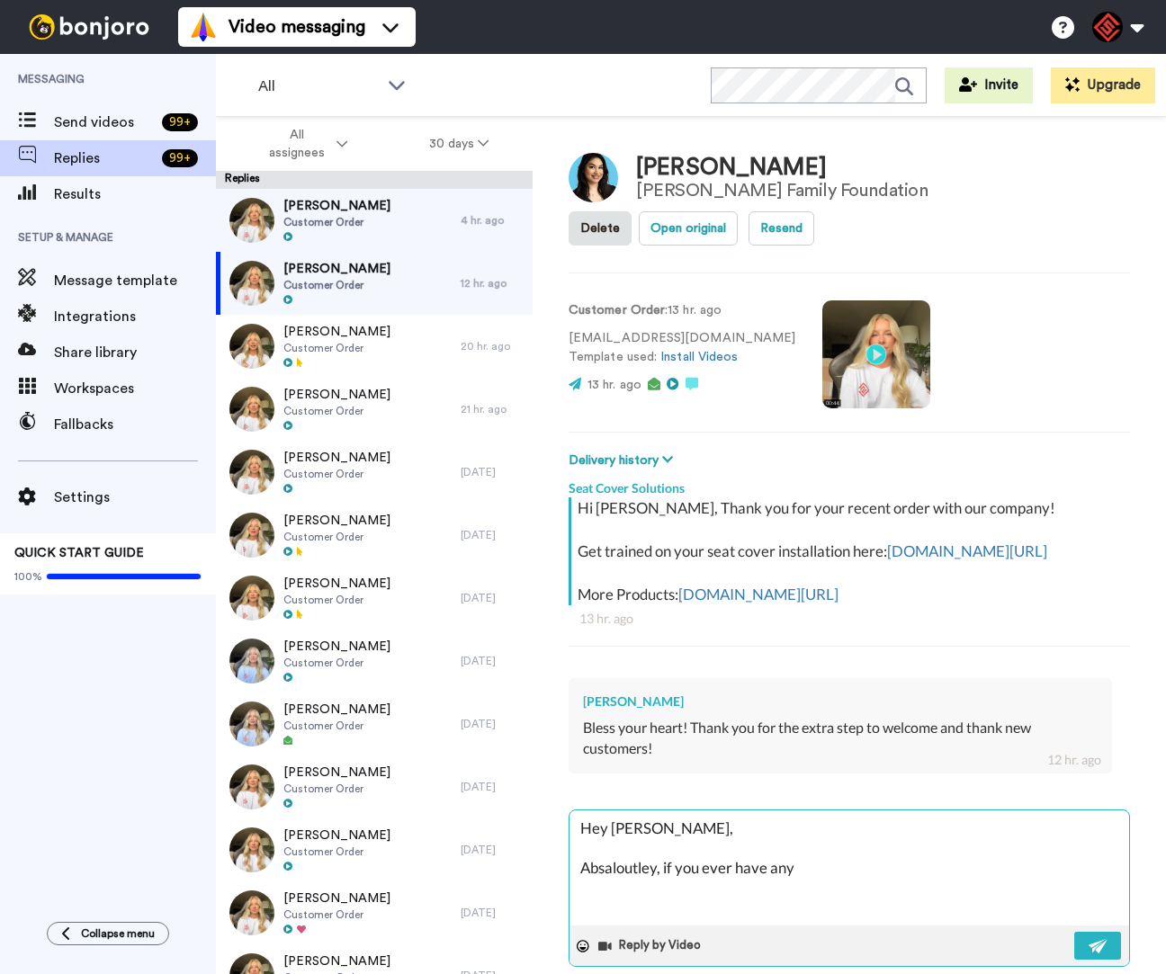
type textarea "x"
type textarea "Hey Brenda, Absaloutley, if you ever have any"
type textarea "x"
type textarea "Hey Brenda, Absaloutley, if you ever have any q"
type textarea "x"
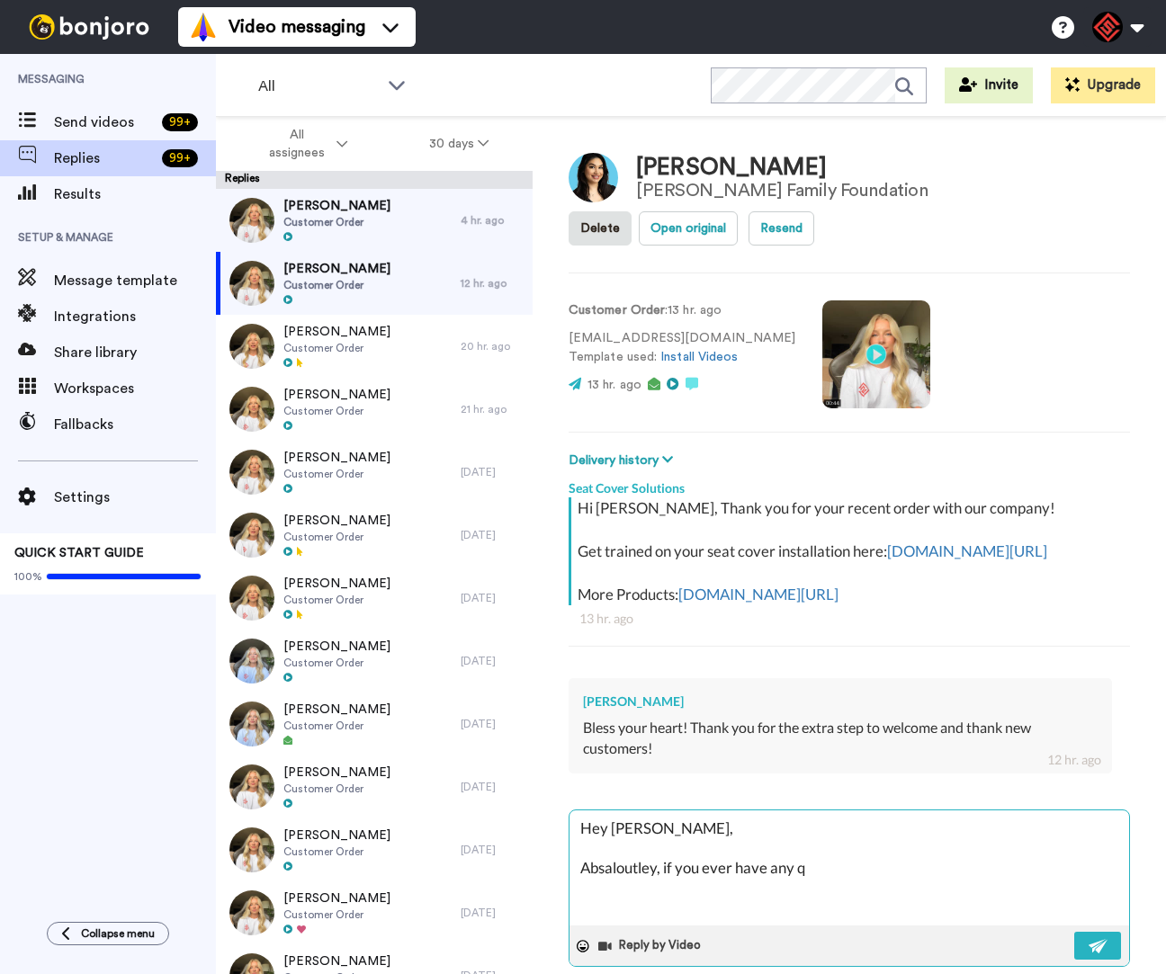
type textarea "Hey Brenda, Absaloutley, if you ever have any qu"
type textarea "x"
type textarea "Hey Brenda, Absaloutley, if you ever have any que"
type textarea "x"
type textarea "Hey Brenda, Absaloutley, if you ever have any quet"
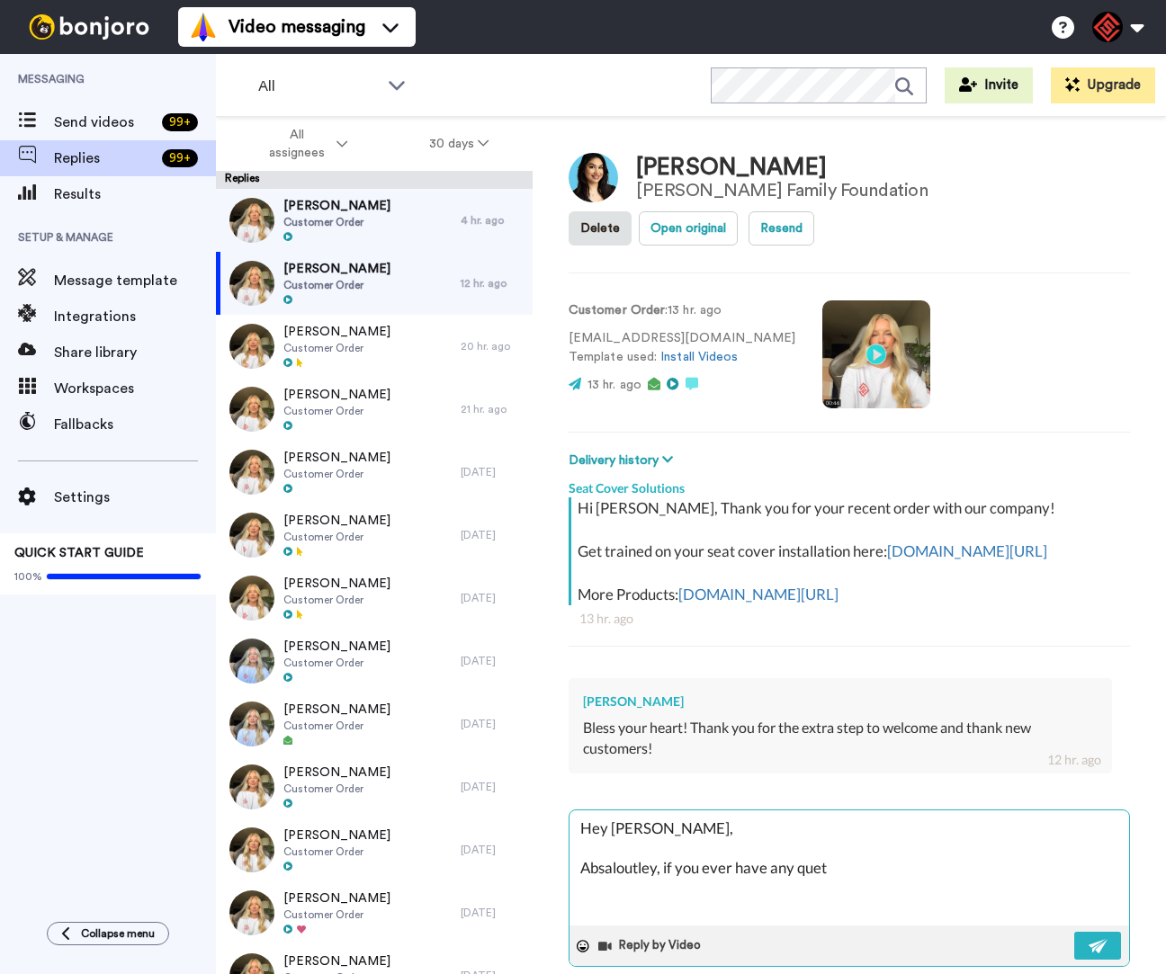
type textarea "x"
type textarea "Hey Brenda, Absaloutley, if you ever have any quets"
type textarea "x"
type textarea "Hey Brenda, Absaloutley, if you ever have any quetsi"
type textarea "x"
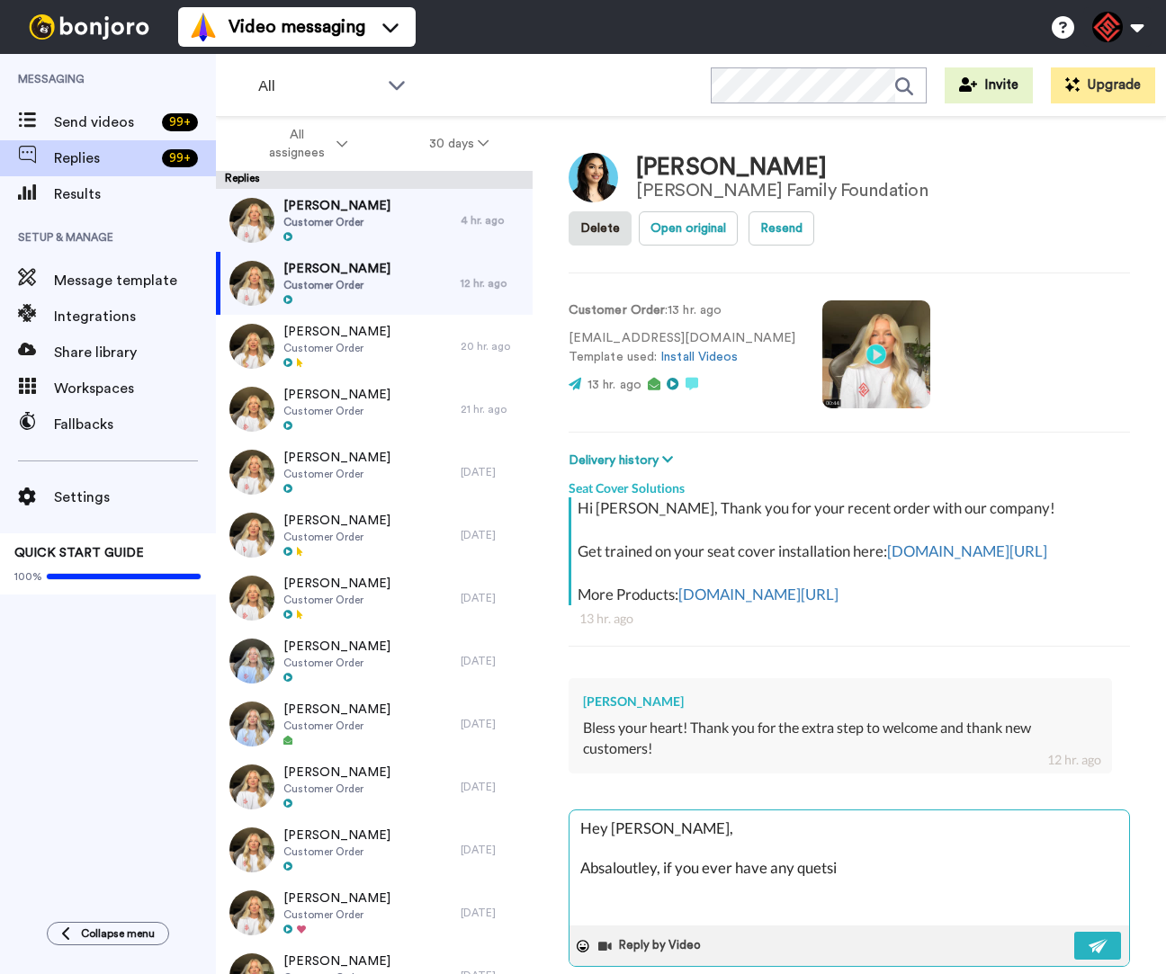
type textarea "Hey Brenda, Absaloutley, if you ever have any quetsio"
type textarea "x"
type textarea "Hey Brenda, Absaloutley, if you ever have any quetsion"
type textarea "x"
type textarea "Hey Brenda, Absaloutley, if you ever have any quetsions"
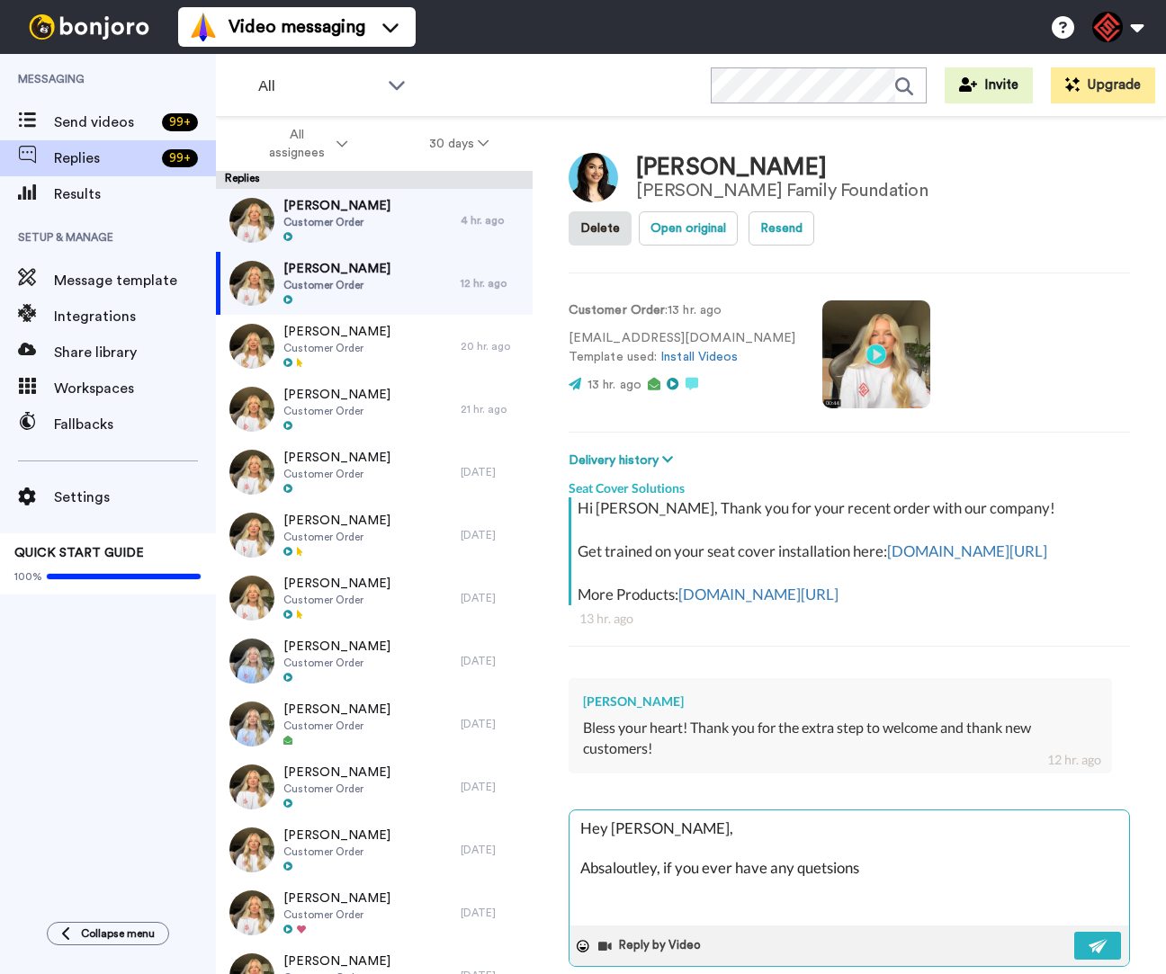
type textarea "x"
type textarea "Hey Brenda, Absaloutley, if you ever have any quetsions"
type textarea "x"
type textarea "Hey Brenda, Absaloutley, if you ever have any quetsions p"
type textarea "x"
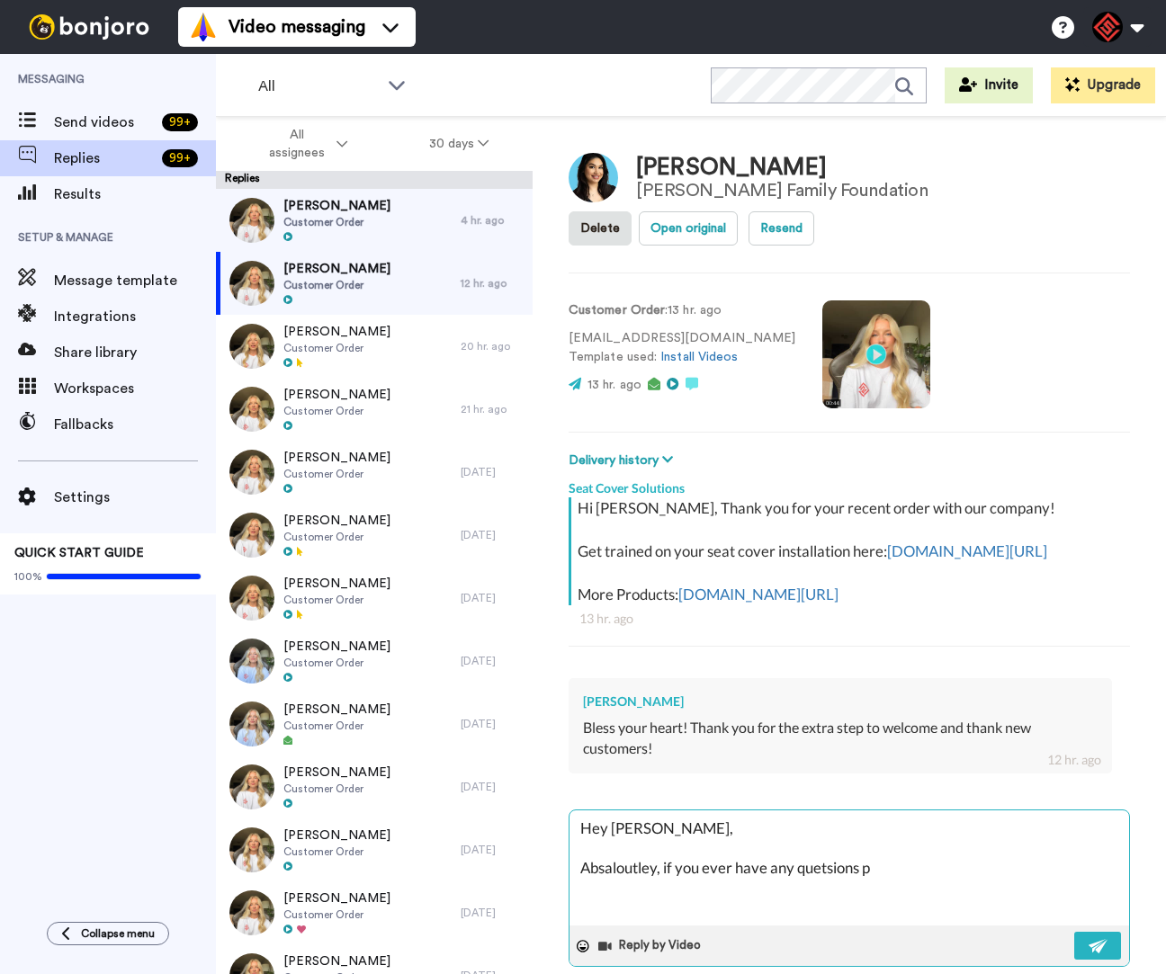
type textarea "Hey Brenda, Absaloutley, if you ever have any quetsions pl"
type textarea "x"
type textarea "Hey Brenda, Absaloutley, if you ever have any quetsions ple"
type textarea "x"
type textarea "Hey Brenda, Absaloutley, if you ever have any quetsions plea"
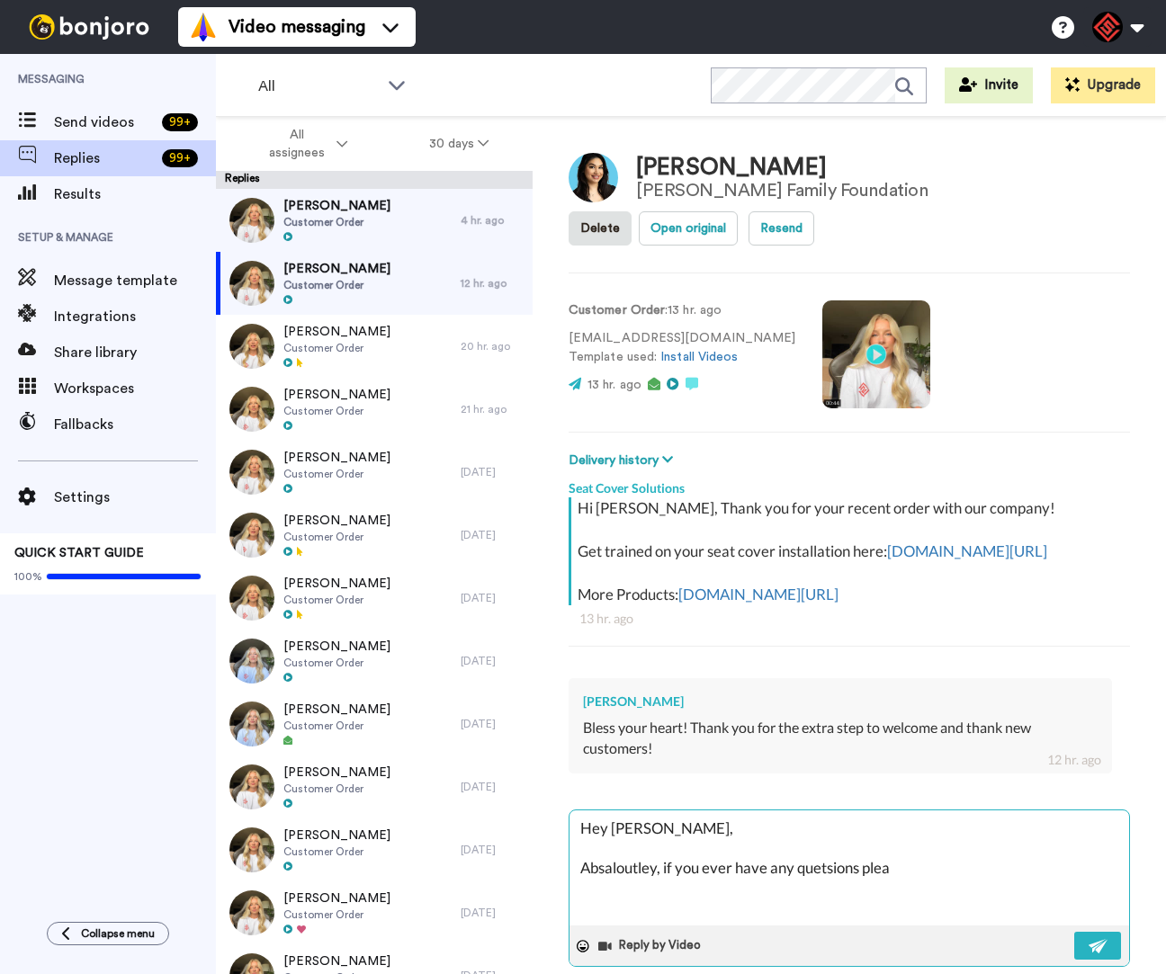
type textarea "x"
type textarea "Hey Brenda, Absaloutley, if you ever have any quetsions pleas"
type textarea "x"
type textarea "Hey Brenda, Absaloutley, if you ever have any quetsions pleas"
type textarea "x"
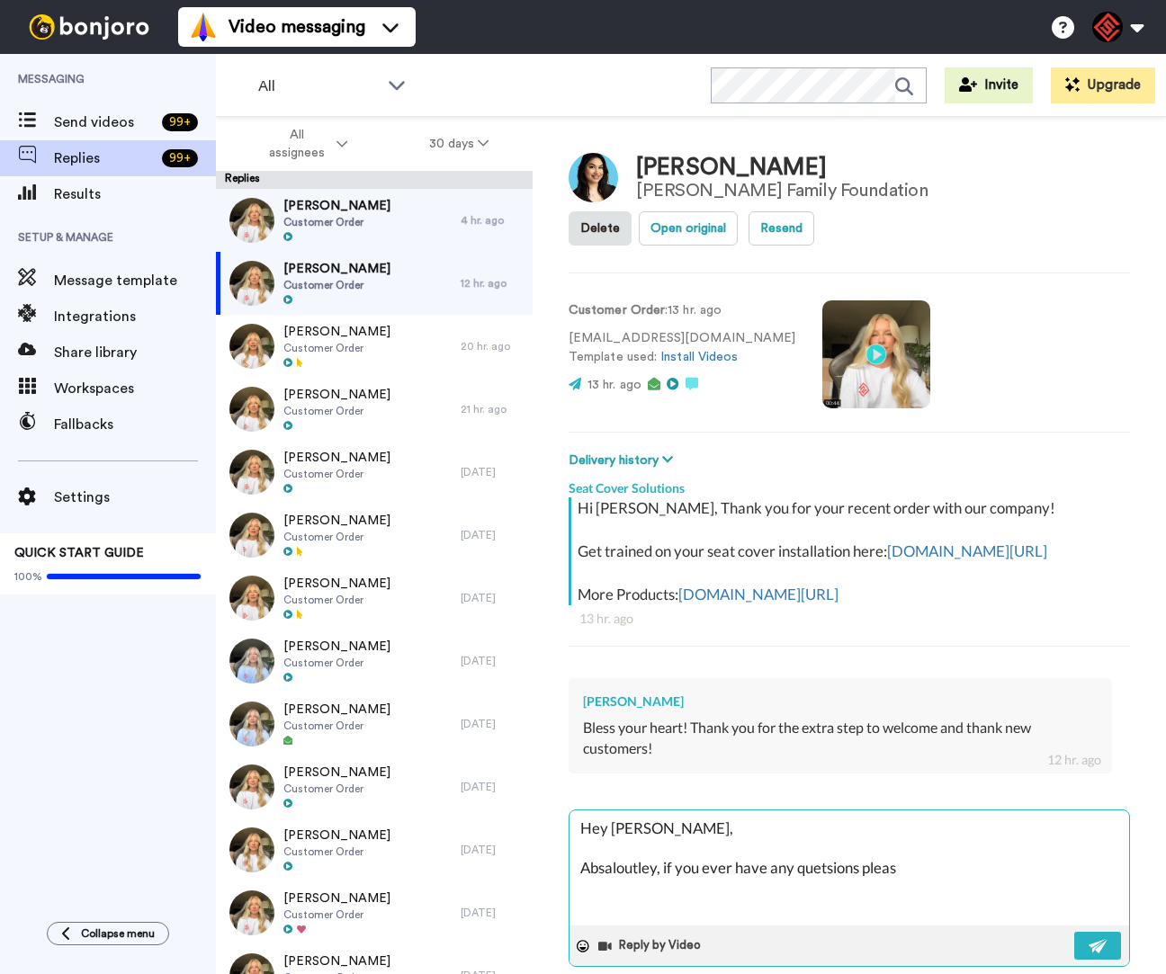
type textarea "Hey Brenda, Absaloutley, if you ever have any quetsions pleas e"
type textarea "x"
type textarea "Hey Brenda, Absaloutley, if you ever have any quetsions pleas el"
type textarea "x"
type textarea "Hey Brenda, Absaloutley, if you ever have any quetsions pleas ele"
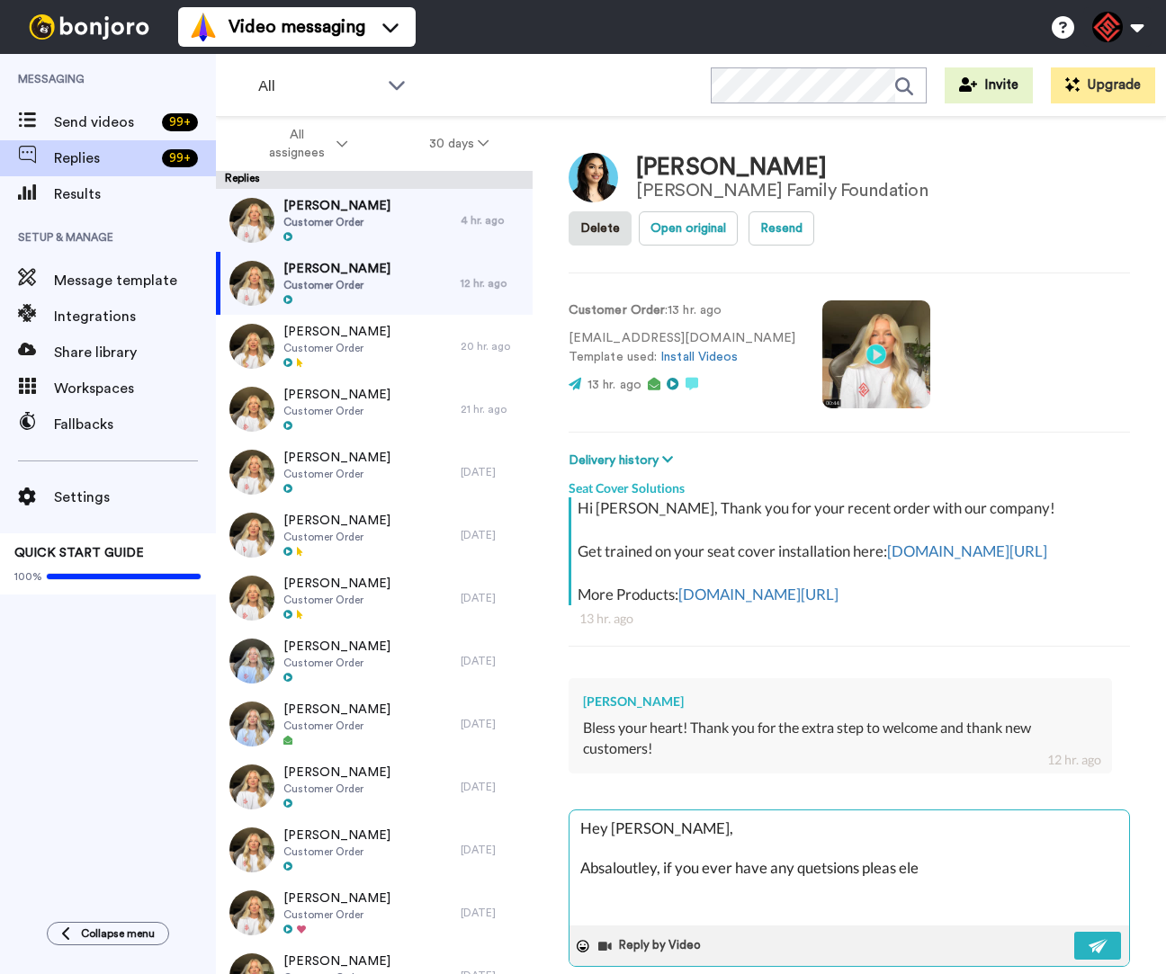
type textarea "x"
type textarea "Hey Brenda, Absaloutley, if you ever have any quetsions pleas elet"
type textarea "x"
type textarea "Hey Brenda, Absaloutley, if you ever have any quetsions pleas elet"
type textarea "x"
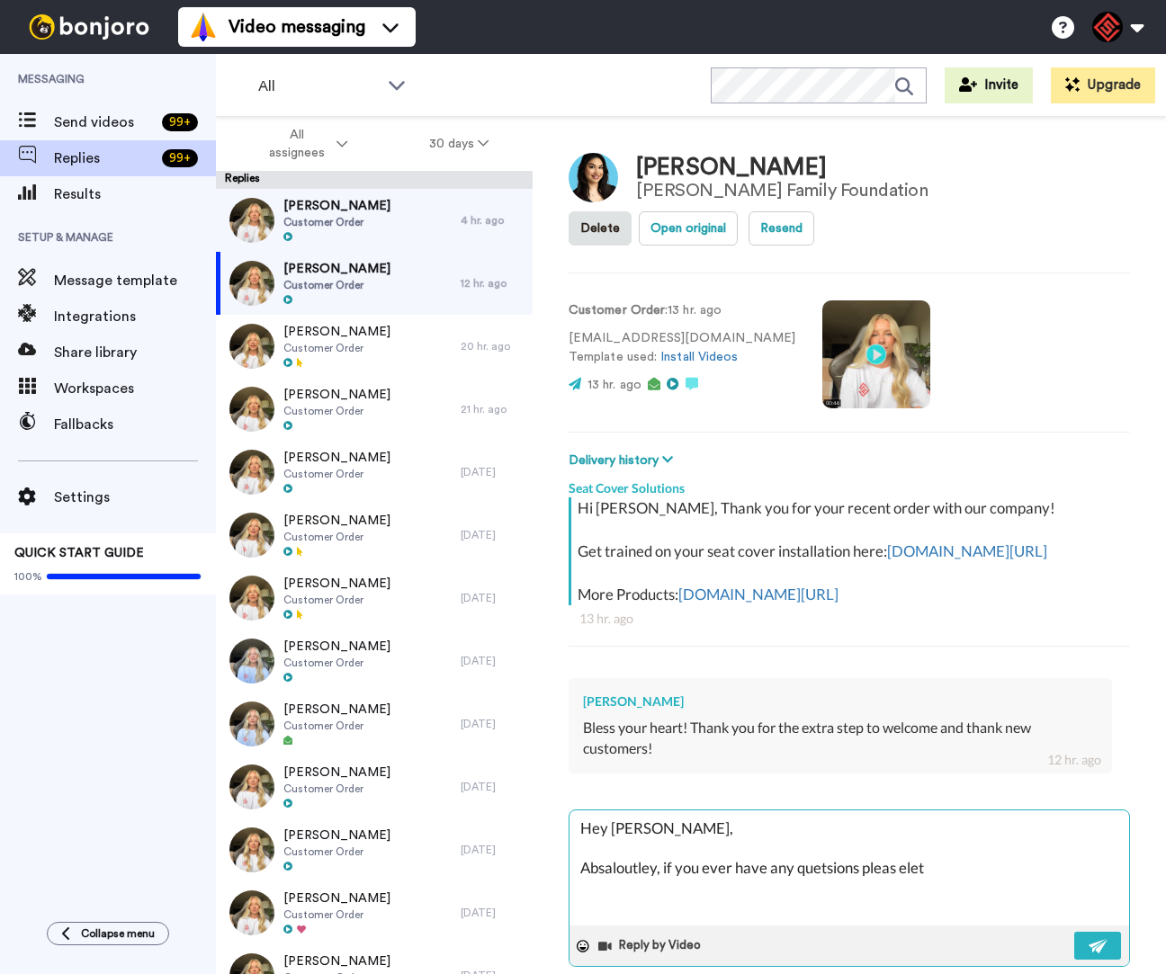
type textarea "Hey Brenda, Absaloutley, if you ever have any quetsions pleas elet m"
type textarea "x"
type textarea "Hey Brenda, Absaloutley, if you ever have any quetsions pleas elet me"
type textarea "x"
type textarea "Hey Brenda, Absaloutley, if you ever have any quetsions pleas elet me k"
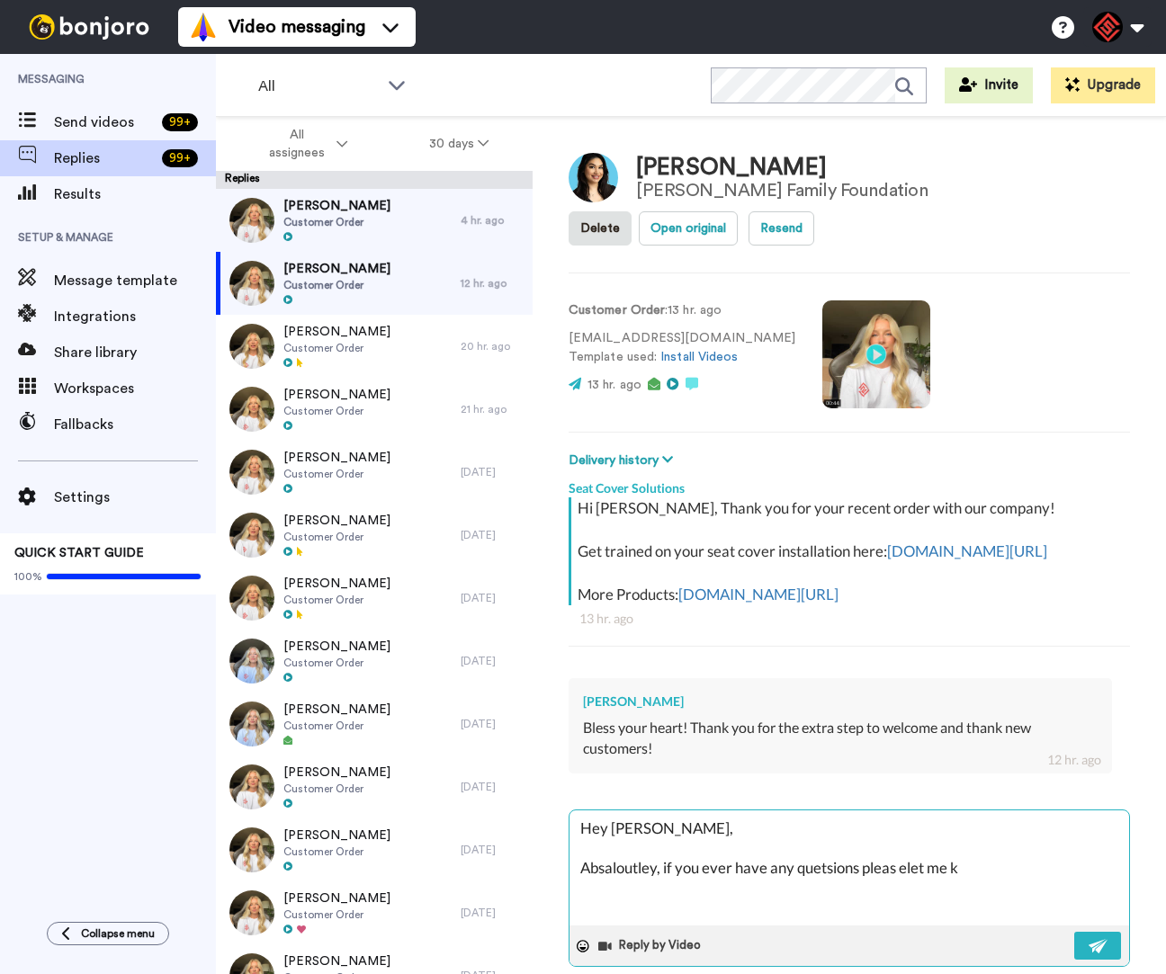
type textarea "x"
type textarea "Hey Brenda, Absaloutley, if you ever have any quetsions pleas elet me know"
type textarea "x"
type textarea "Hey Brenda, Absaloutley, if you ever have any quetsions pleas elet me know"
type textarea "x"
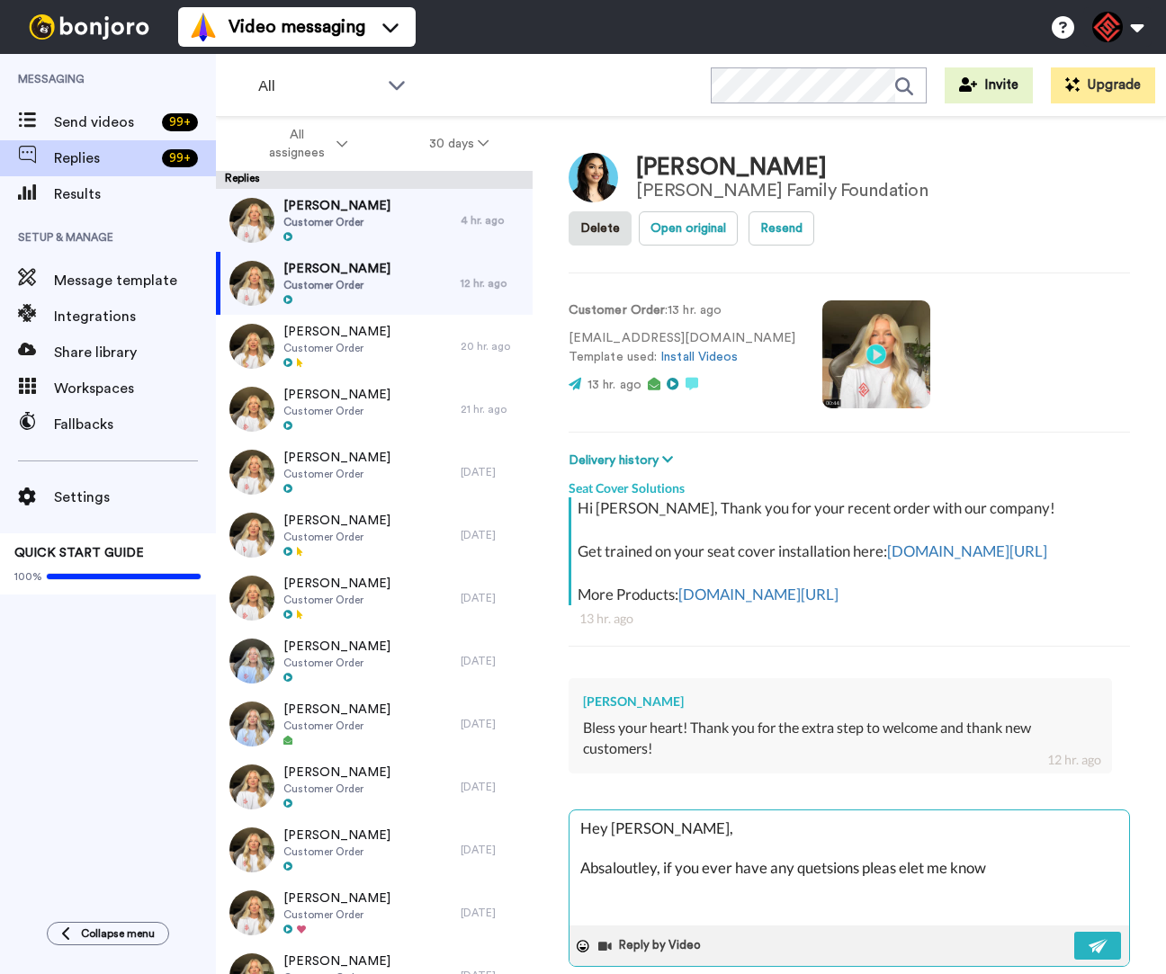
type textarea "Hey Brenda, Absaloutley, if you ever have any quetsions pleas elet me know a"
type textarea "x"
type textarea "Hey Brenda, Absaloutley, if you ever have any quetsions pleas elet me know as"
type textarea "x"
type textarea "Hey Brenda, Absaloutley, if you ever have any quetsions pleas elet me know as"
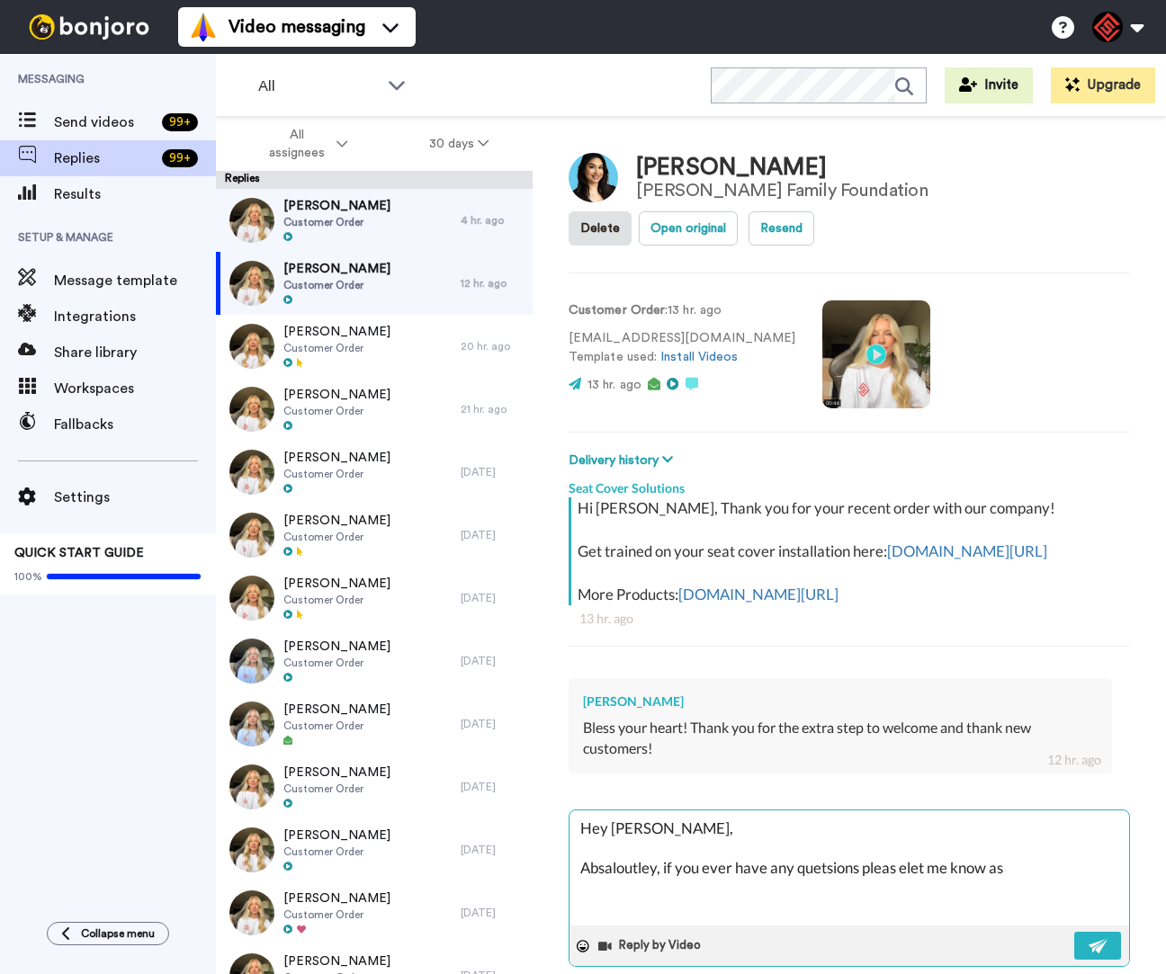
type textarea "x"
type textarea "Hey Brenda, Absaloutley, if you ever have any quetsions pleas elet me know as I"
type textarea "x"
type textarea "Hey Brenda, Absaloutley, if you ever have any quetsions pleas elet me know as I"
type textarea "x"
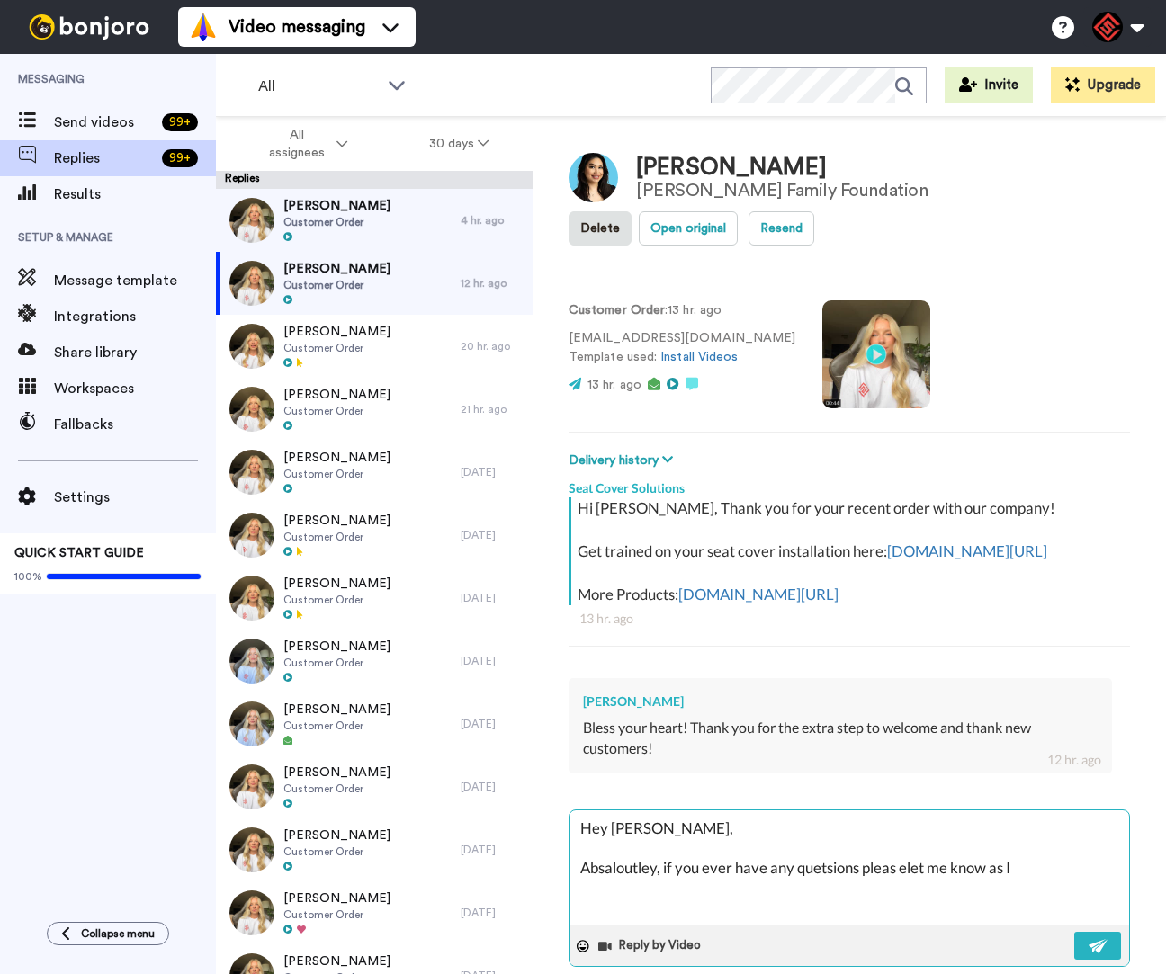
type textarea "Hey Brenda, Absaloutley, if you ever have any quetsions pleas elet me know as I…"
type textarea "x"
type textarea "Hey Brenda, Absaloutley, if you ever have any quetsions pleas elet me know as I…"
type textarea "x"
type textarea "Hey Brenda, Absaloutley, if you ever have any quetsions pleas elet me know as I…"
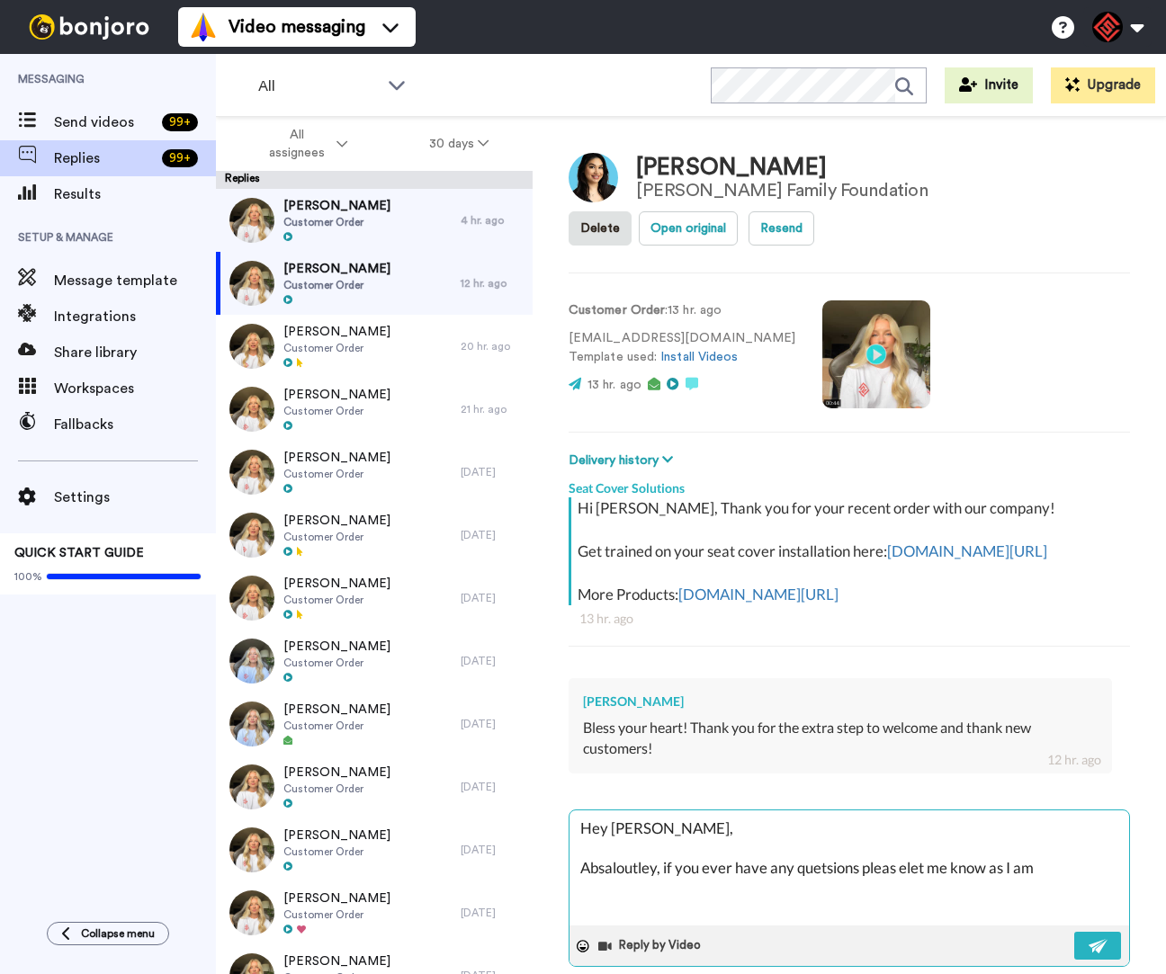
type textarea "x"
type textarea "Hey Brenda, Absaloutley, if you ever have any quetsions pleas elet me know as I…"
type textarea "x"
type textarea "Hey Brenda, Absaloutley, if you ever have any quetsions pleas elet me know as I…"
type textarea "x"
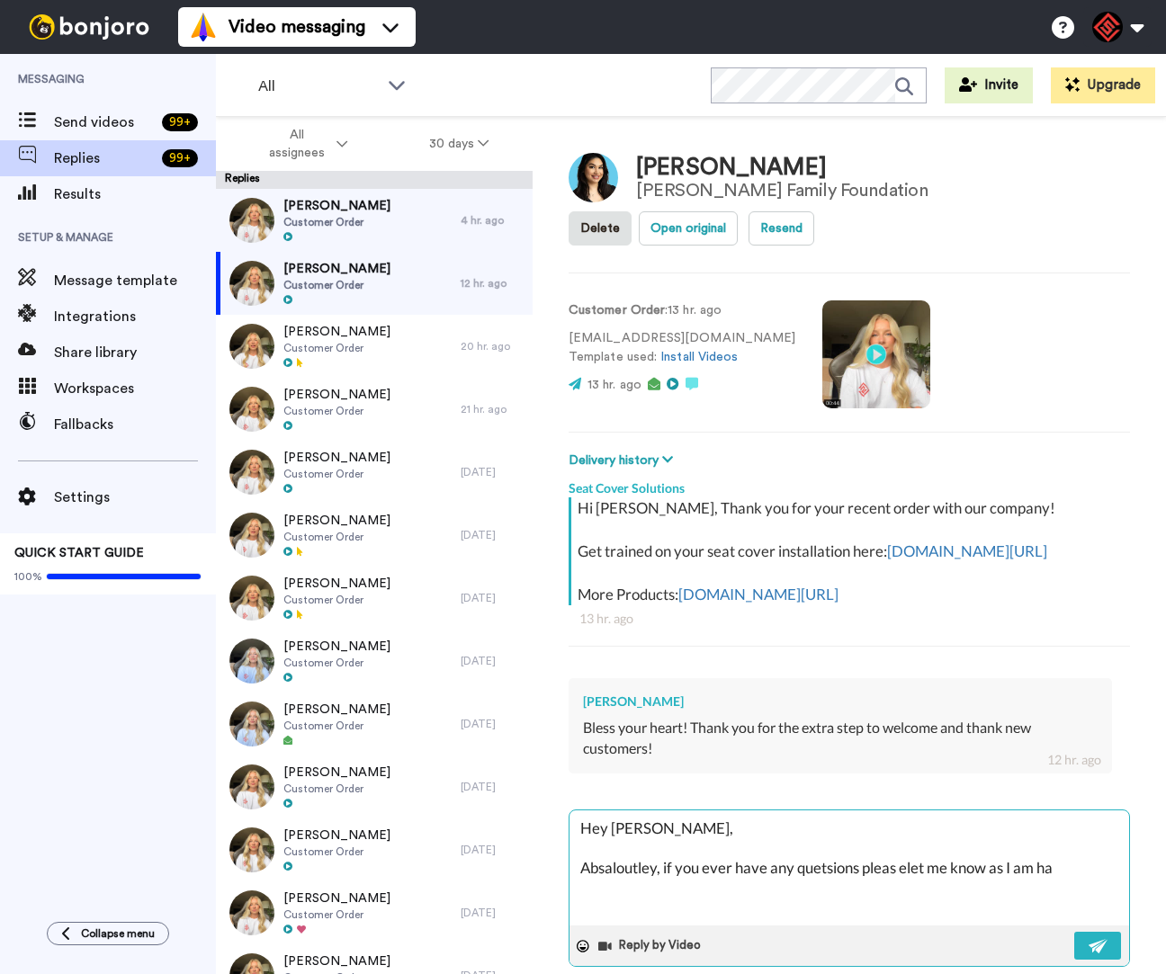
type textarea "Hey Brenda, Absaloutley, if you ever have any quetsions pleas elet me know as I…"
type textarea "x"
type textarea "Hey Brenda, Absaloutley, if you ever have any quetsions pleas elet me know as I…"
type textarea "x"
type textarea "Hey Brenda, Absaloutley, if you ever have any quetsions pleas elet me know as I…"
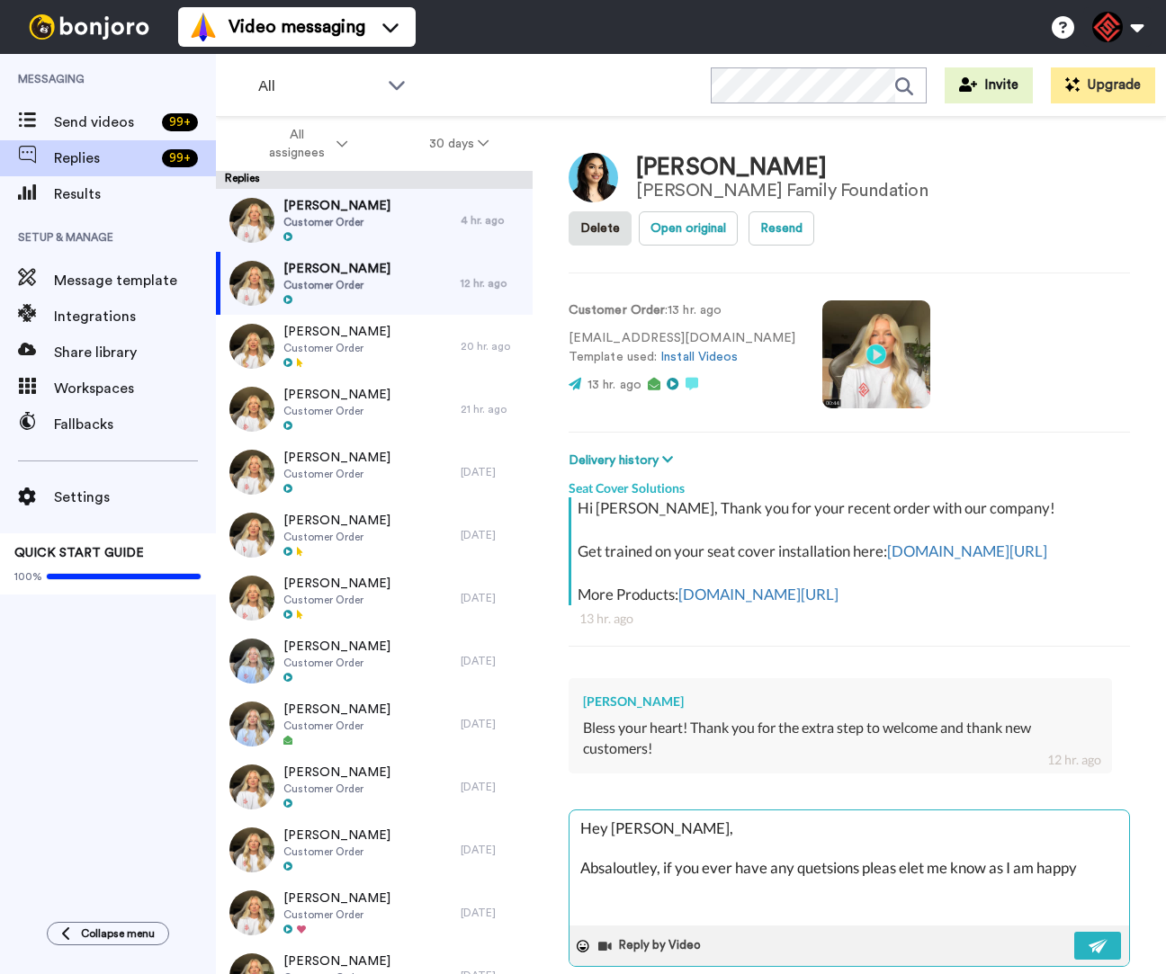
type textarea "x"
type textarea "Hey Brenda, Absaloutley, if you ever have any quetsions pleas elet me know as I…"
type textarea "x"
type textarea "Hey Brenda, Absaloutley, if you ever have any quetsions pleas elet me know as I…"
type textarea "x"
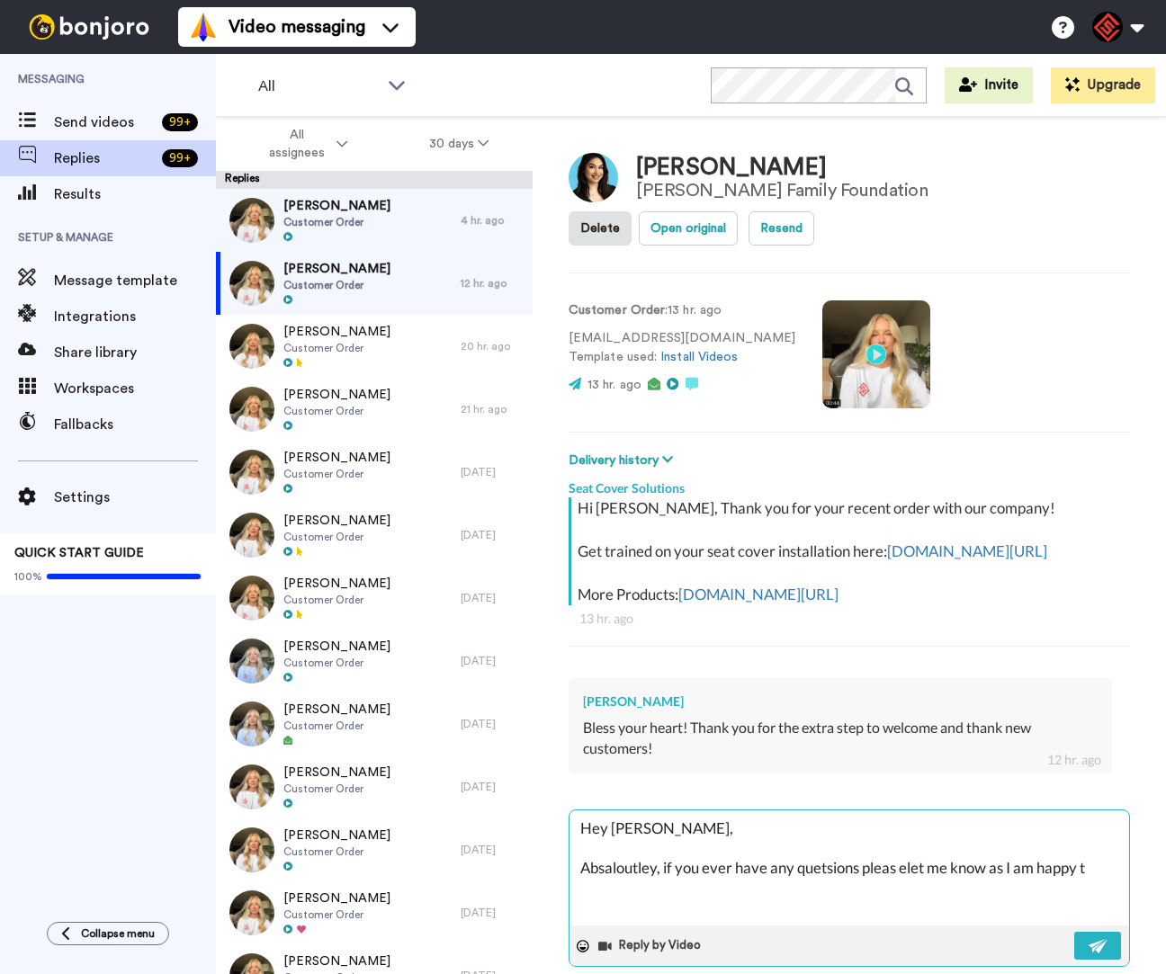
type textarea "Hey Brenda, Absaloutley, if you ever have any quetsions pleas elet me know as I…"
click at [662, 915] on textarea "Hey Brenda, Absolutely, if you ever have any questions, please let me know, as …" at bounding box center [848, 867] width 559 height 115
click at [582, 890] on textarea "Hey Brenda, If you ever have any questions, please let me know, as I am happy t…" at bounding box center [848, 867] width 559 height 115
click at [776, 910] on textarea "Hey Brenda, Of course, if you ever have any questions, please let me know, as I…" at bounding box center [848, 867] width 559 height 115
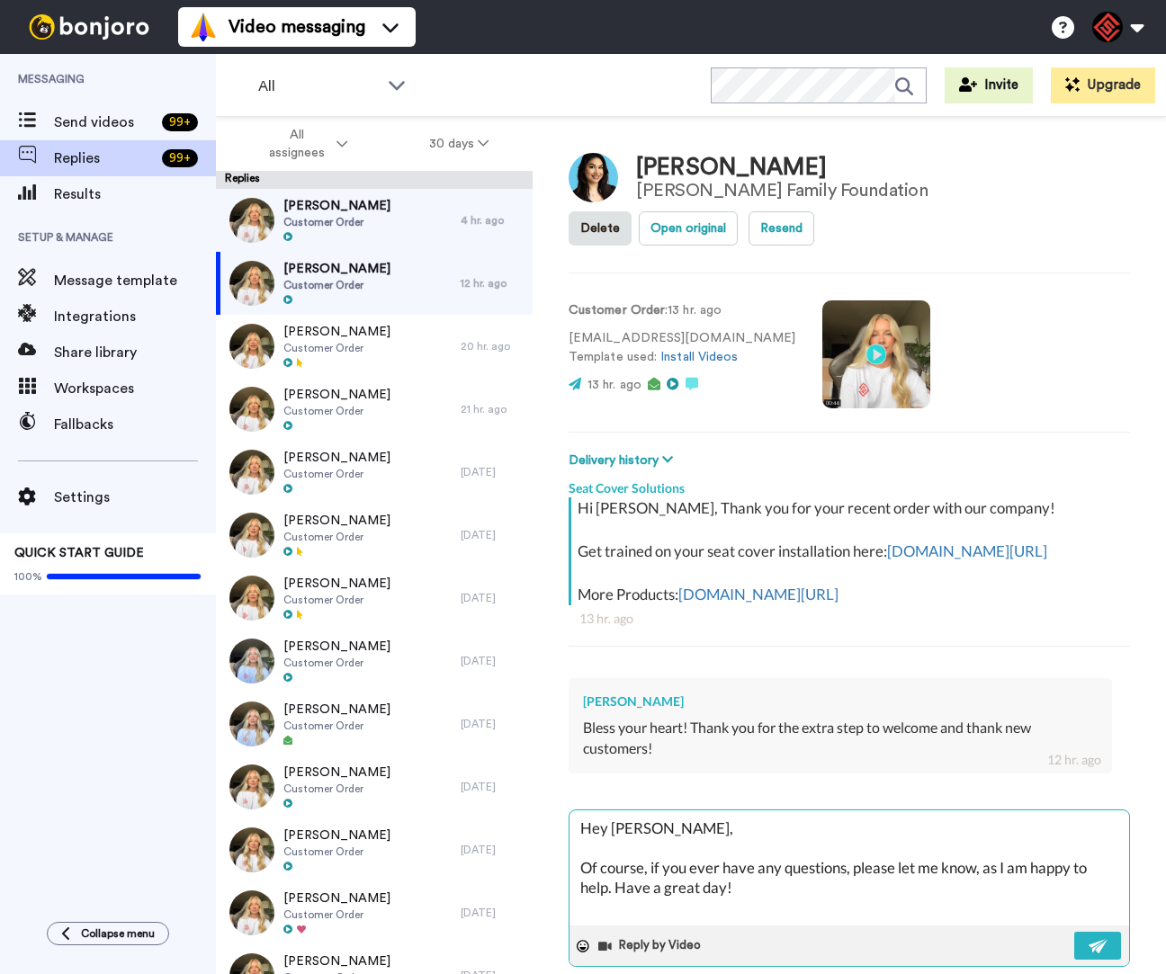
paste textarea "Best, Tamaira Nix | Customer Support Representative O:(763)-334-3581 E.Info@sea…"
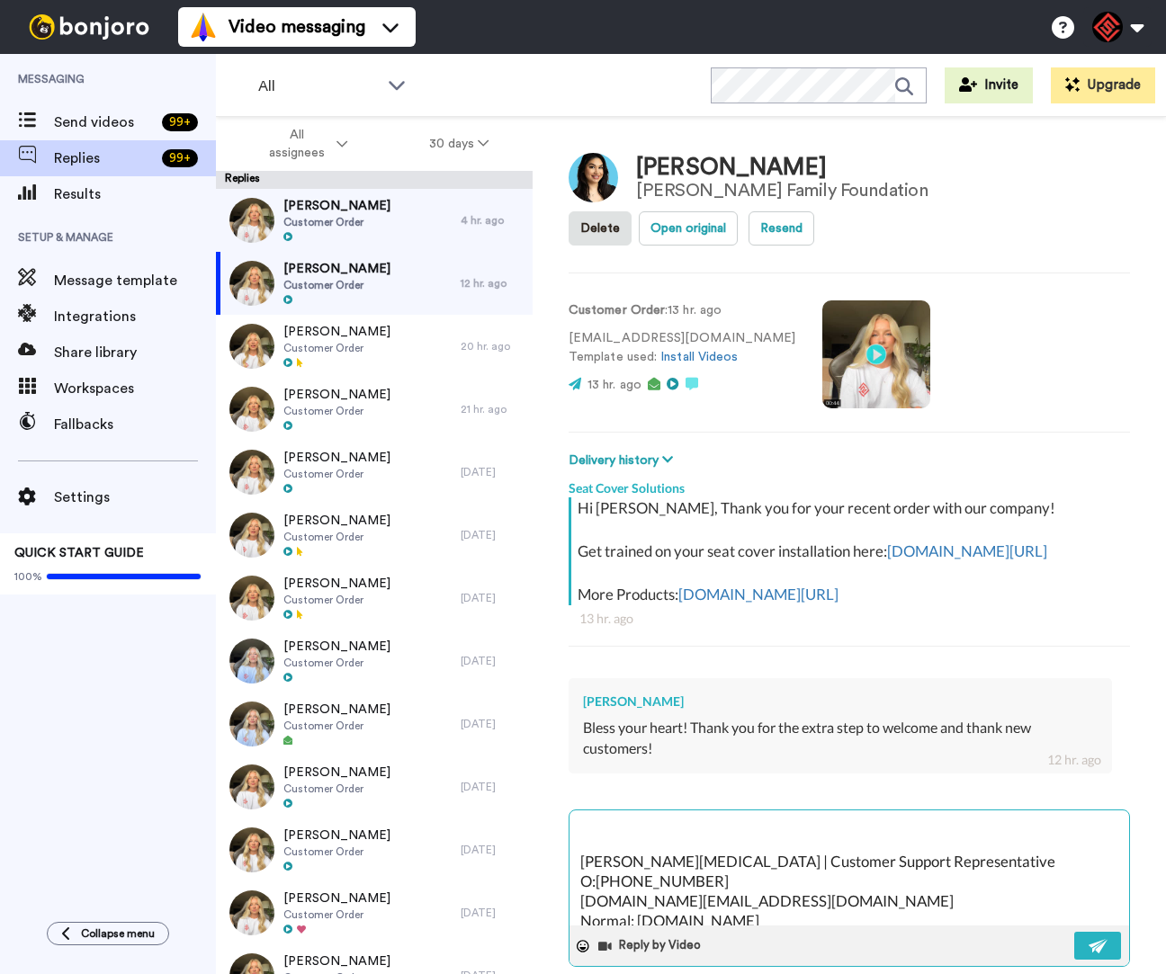
scroll to position [192, 0]
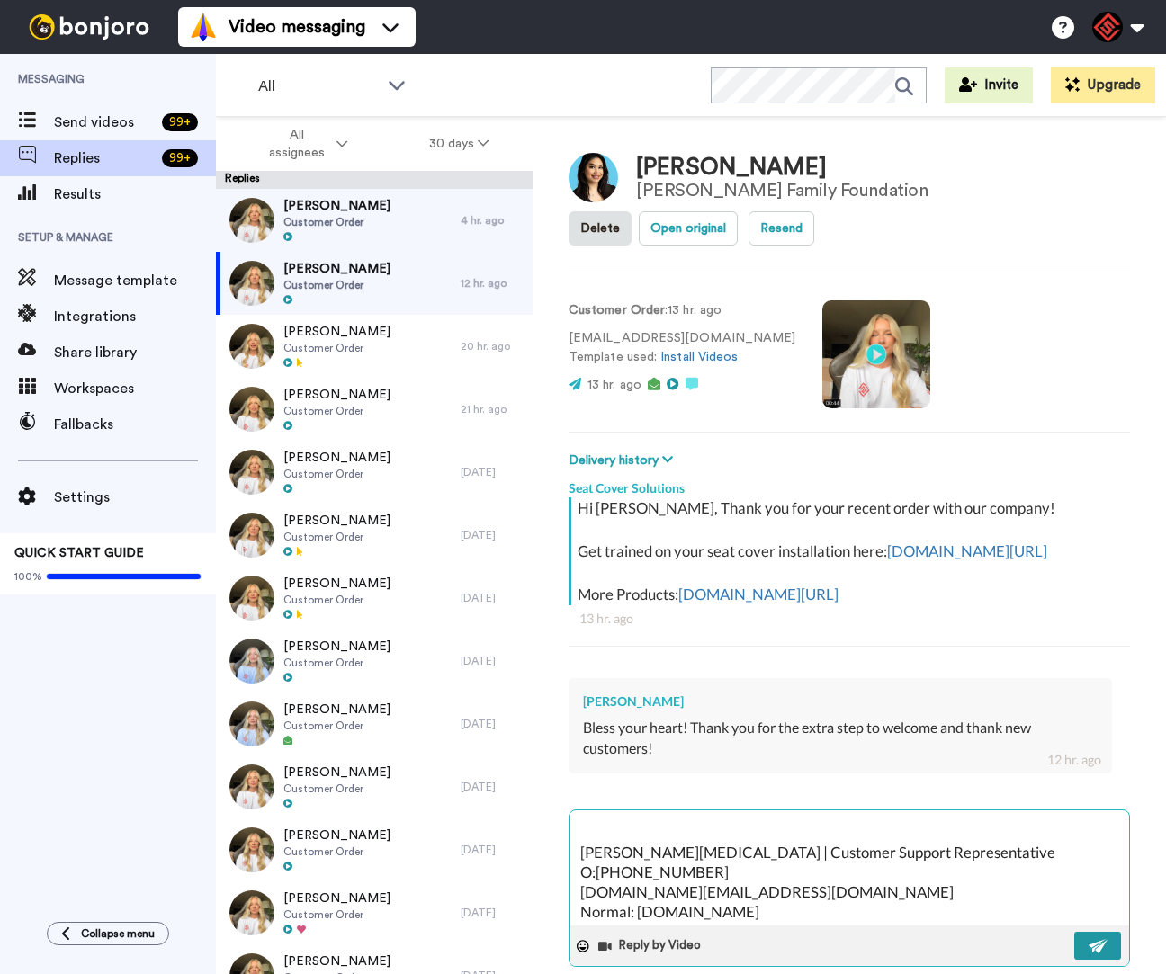
click at [1088, 953] on img at bounding box center [1098, 946] width 20 height 14
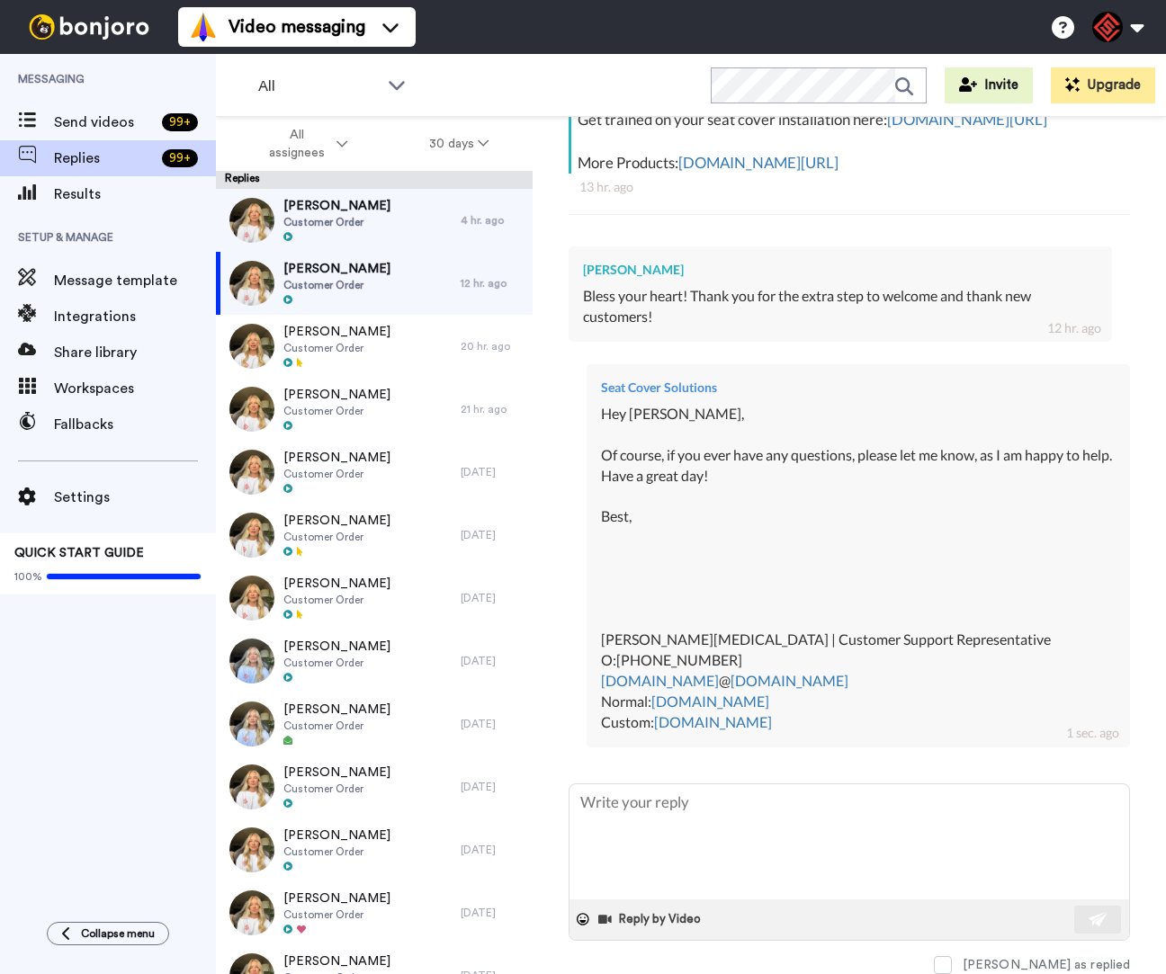
scroll to position [464, 0]
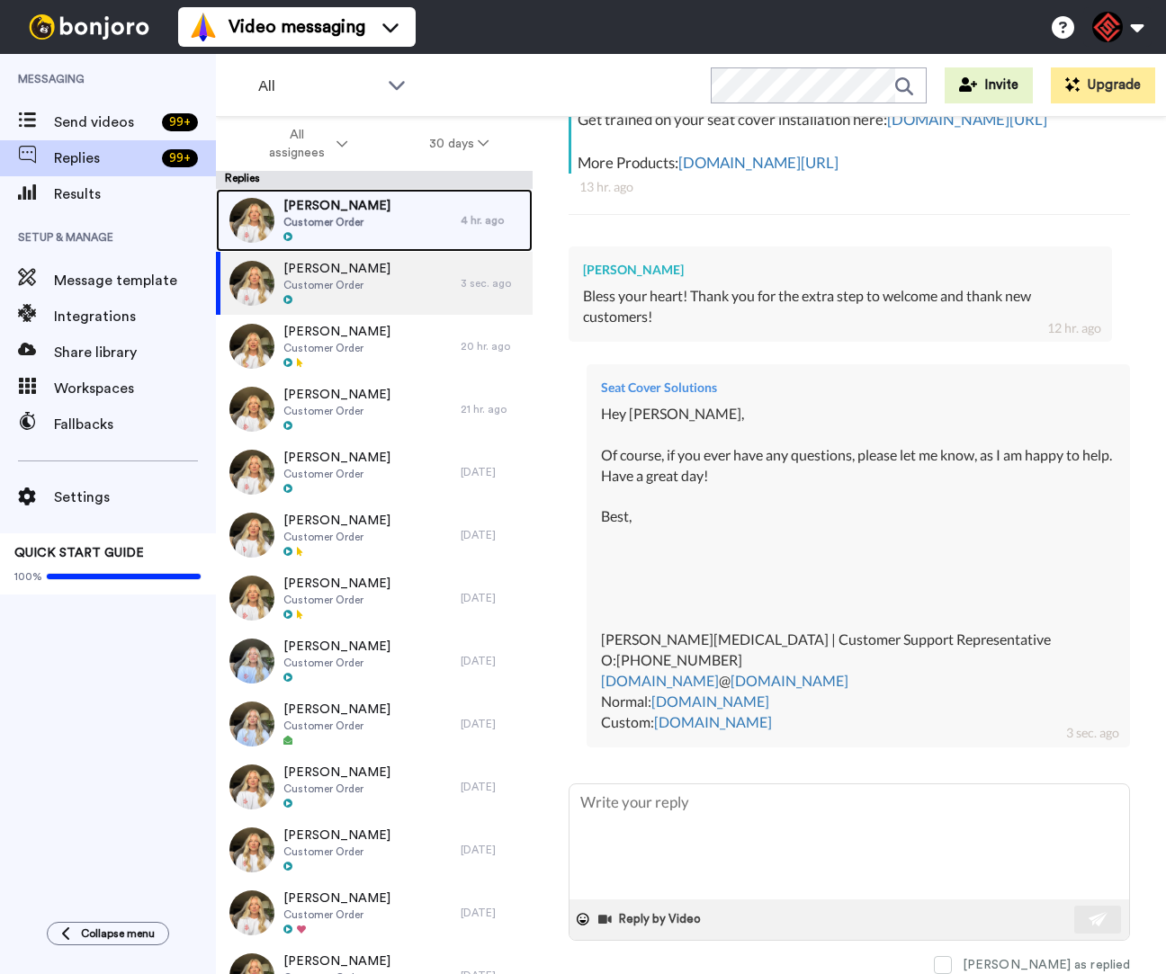
click at [391, 241] on div "Matthew Pollock Customer Order" at bounding box center [338, 220] width 245 height 63
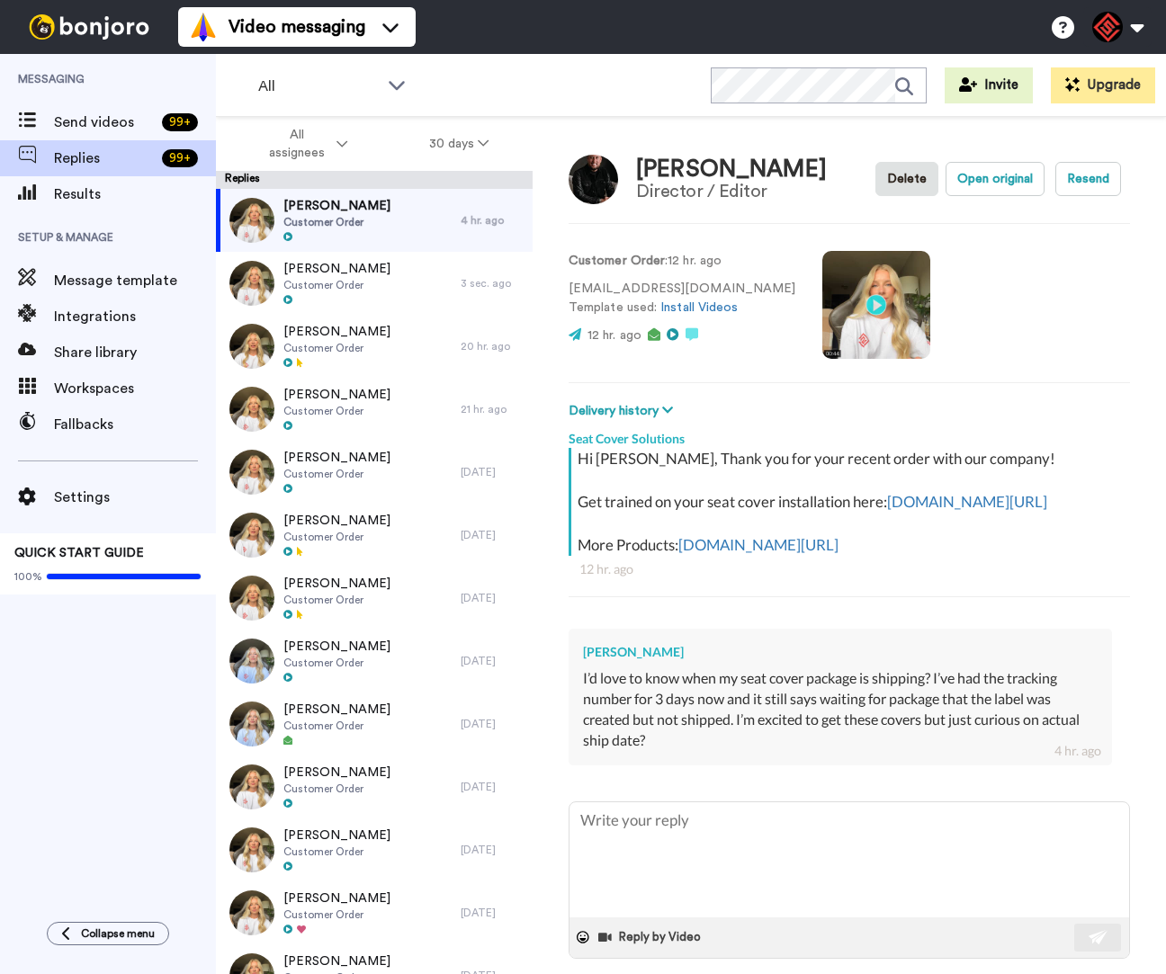
drag, startPoint x: 675, startPoint y: 673, endPoint x: 602, endPoint y: 675, distance: 73.8
click at [586, 661] on div "Matthew Pollock" at bounding box center [840, 652] width 514 height 18
copy div "Matthew Pollock"
